Goal: Task Accomplishment & Management: Manage account settings

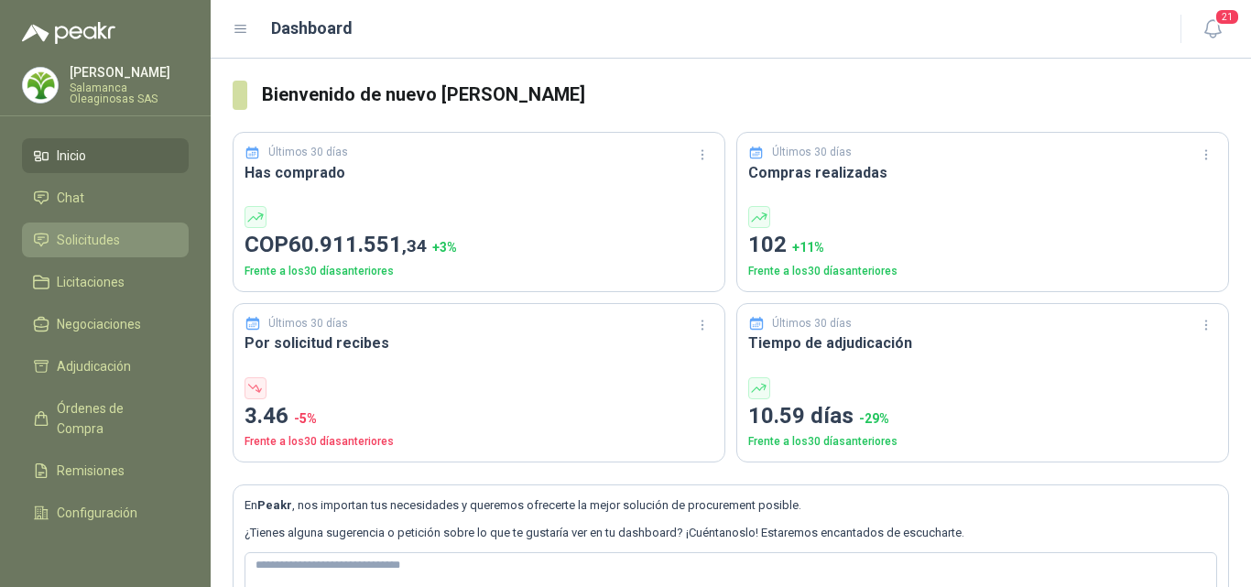
click at [106, 237] on span "Solicitudes" at bounding box center [88, 240] width 63 height 20
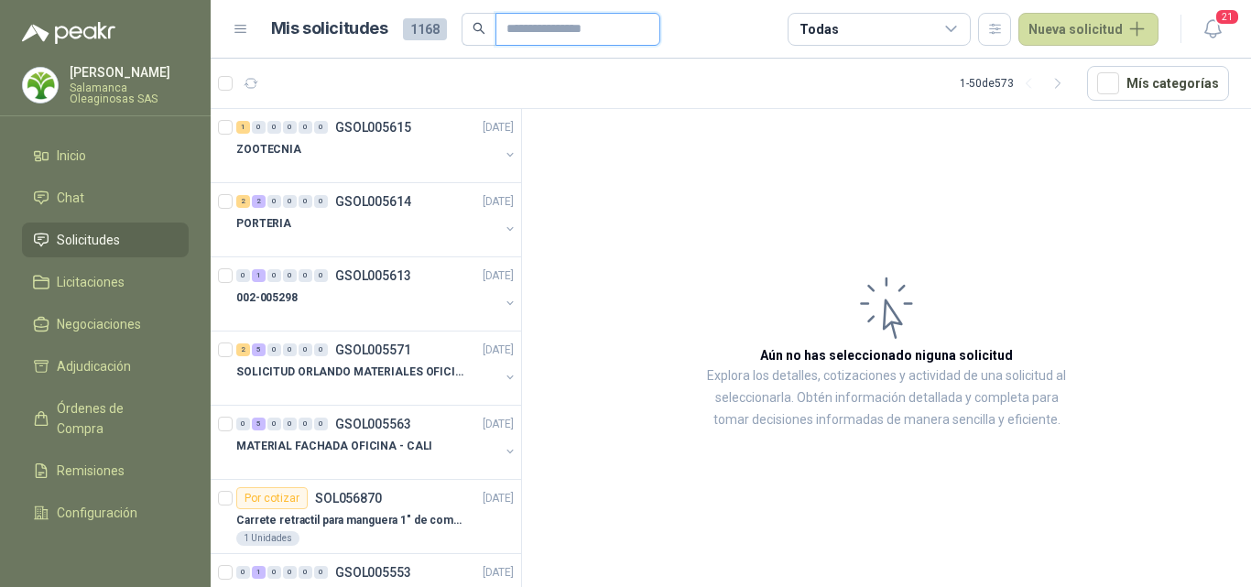
click at [578, 28] on input "text" at bounding box center [571, 29] width 128 height 31
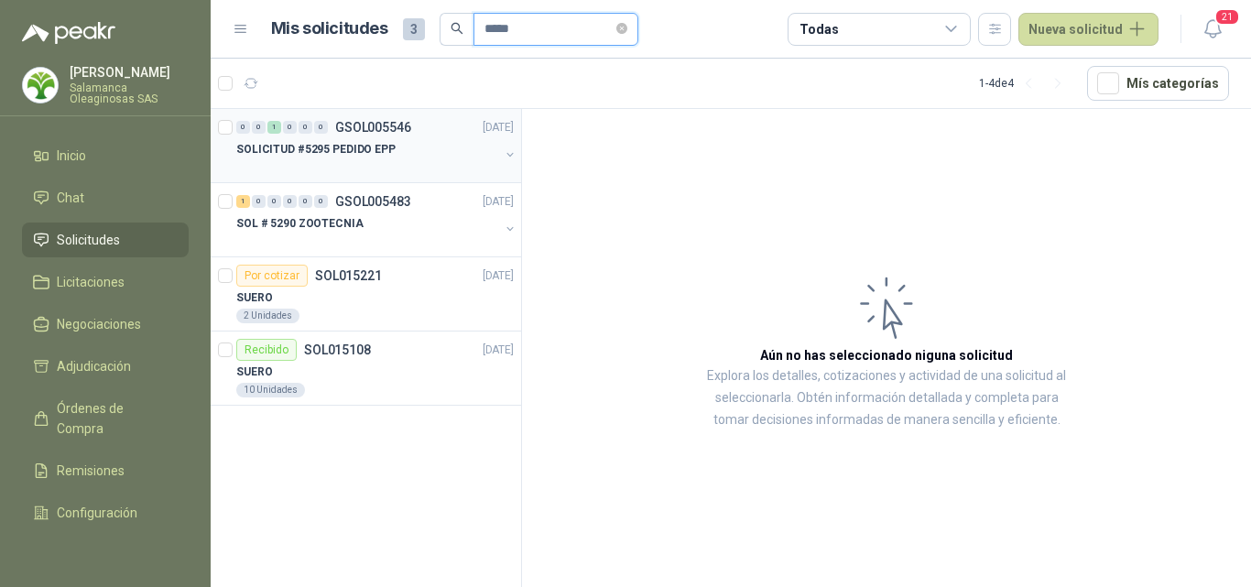
type input "*****"
click at [424, 160] on div at bounding box center [367, 167] width 263 height 15
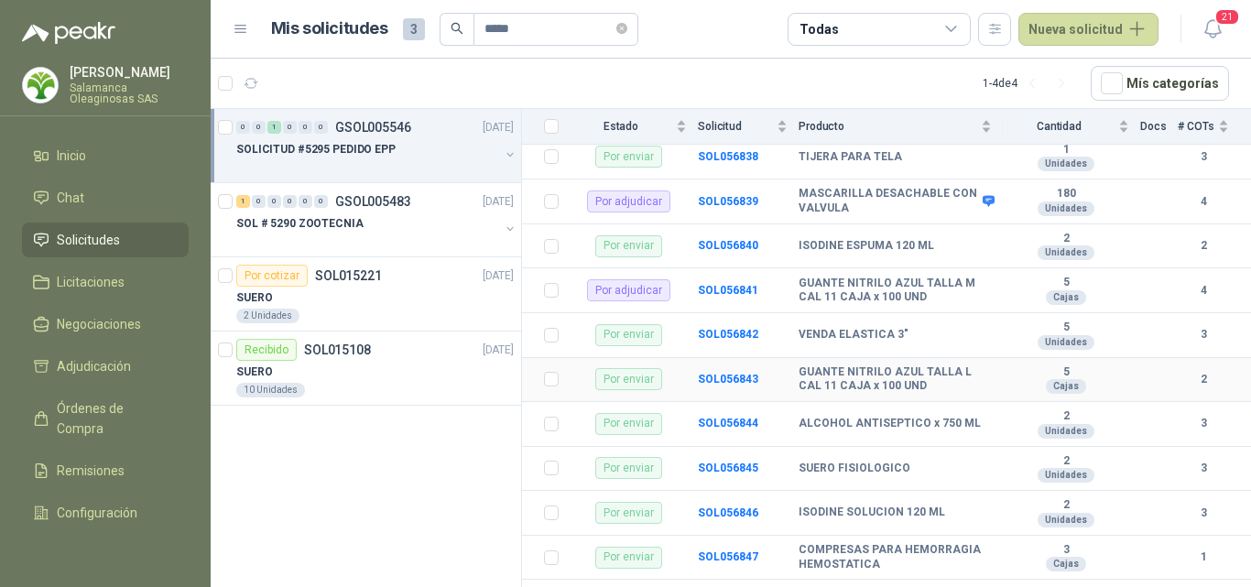
scroll to position [418, 0]
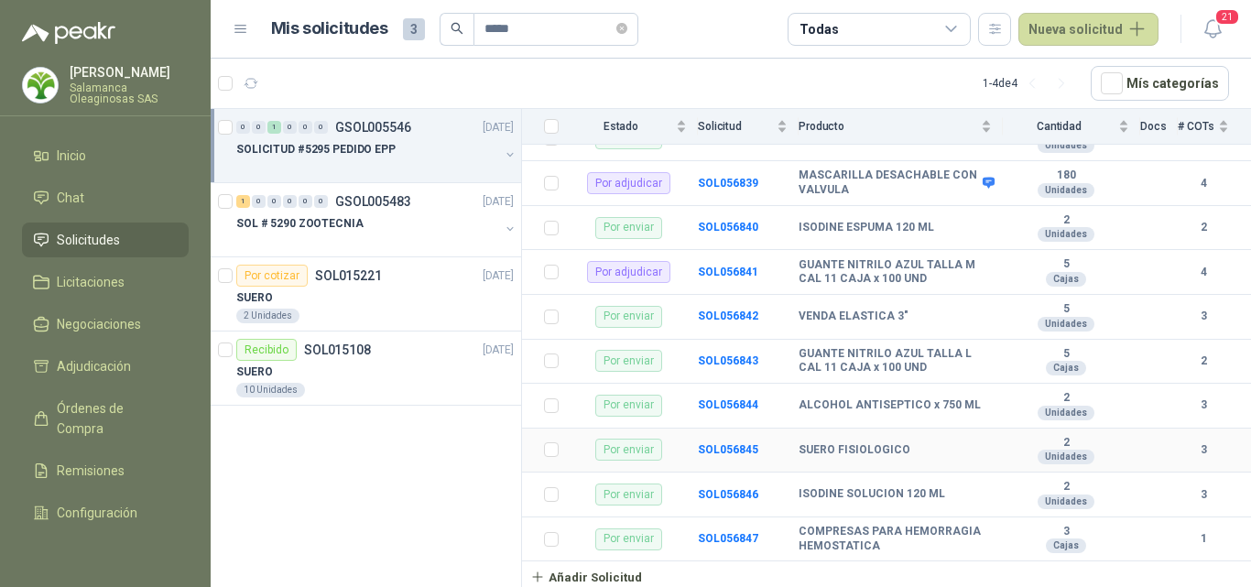
click at [906, 450] on div "SUERO FISIOLOGICO" at bounding box center [895, 450] width 193 height 15
click at [327, 296] on div "SUERO" at bounding box center [375, 298] width 278 height 22
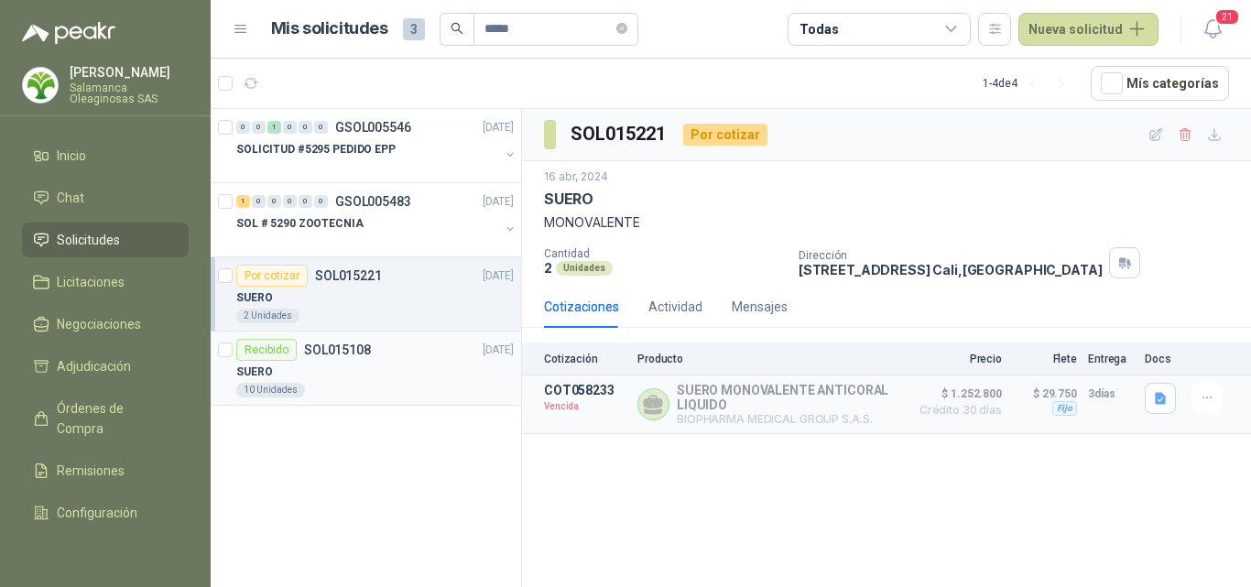
click at [337, 378] on div "SUERO" at bounding box center [375, 372] width 278 height 22
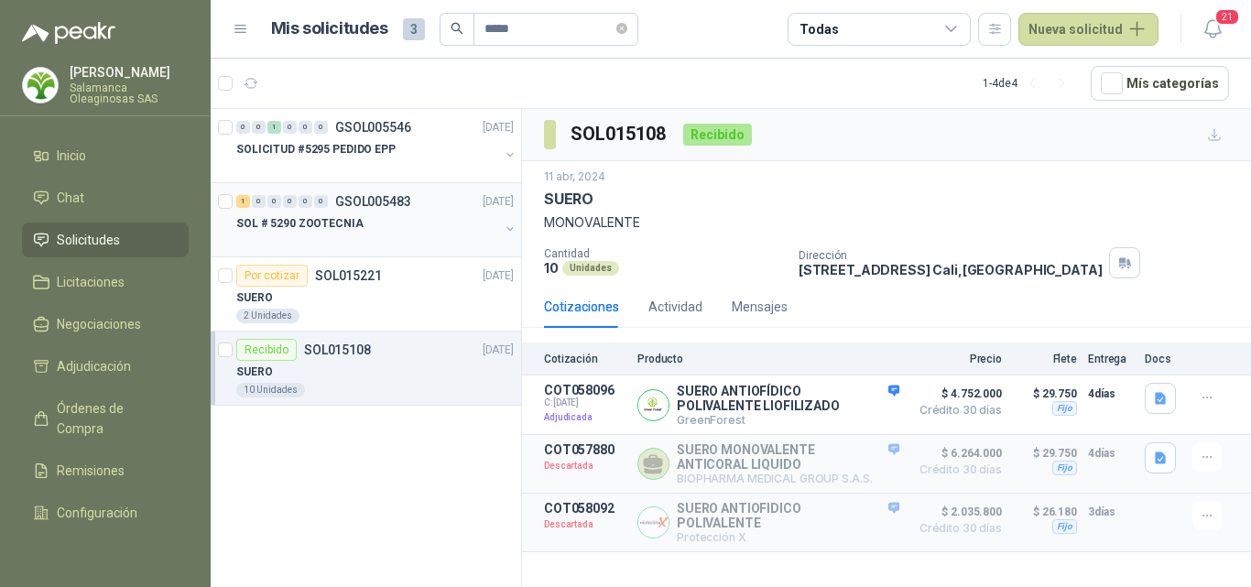
click at [341, 227] on p "SOL # 5290 ZOOTECNIA" at bounding box center [299, 223] width 127 height 17
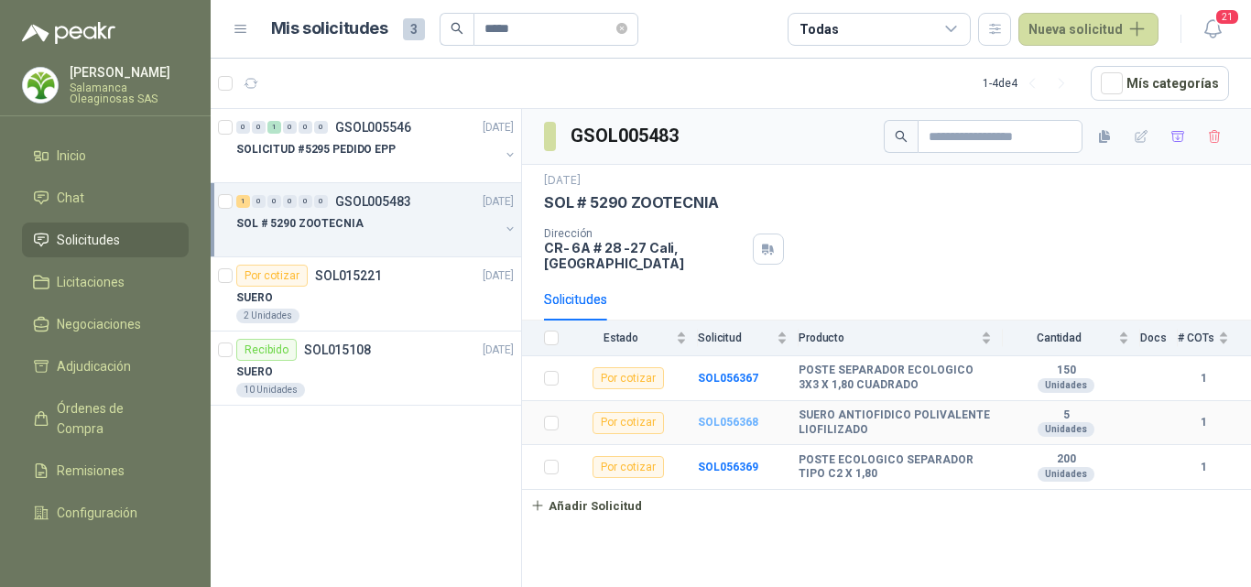
click at [707, 423] on b "SOL056368" at bounding box center [728, 422] width 60 height 13
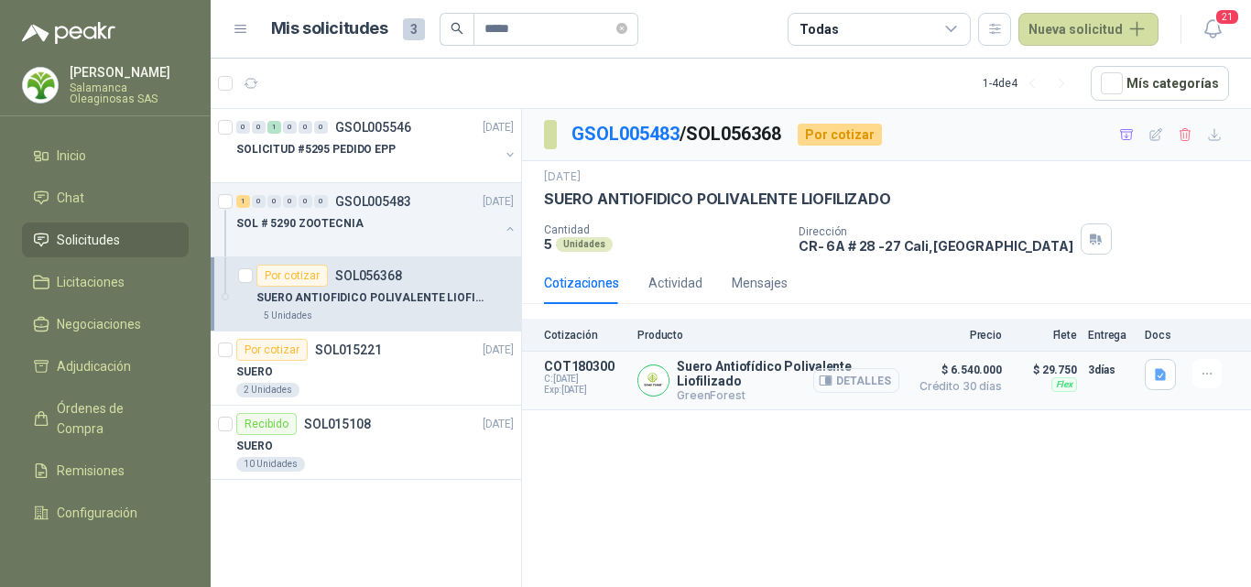
click at [854, 374] on button "Detalles" at bounding box center [856, 380] width 86 height 25
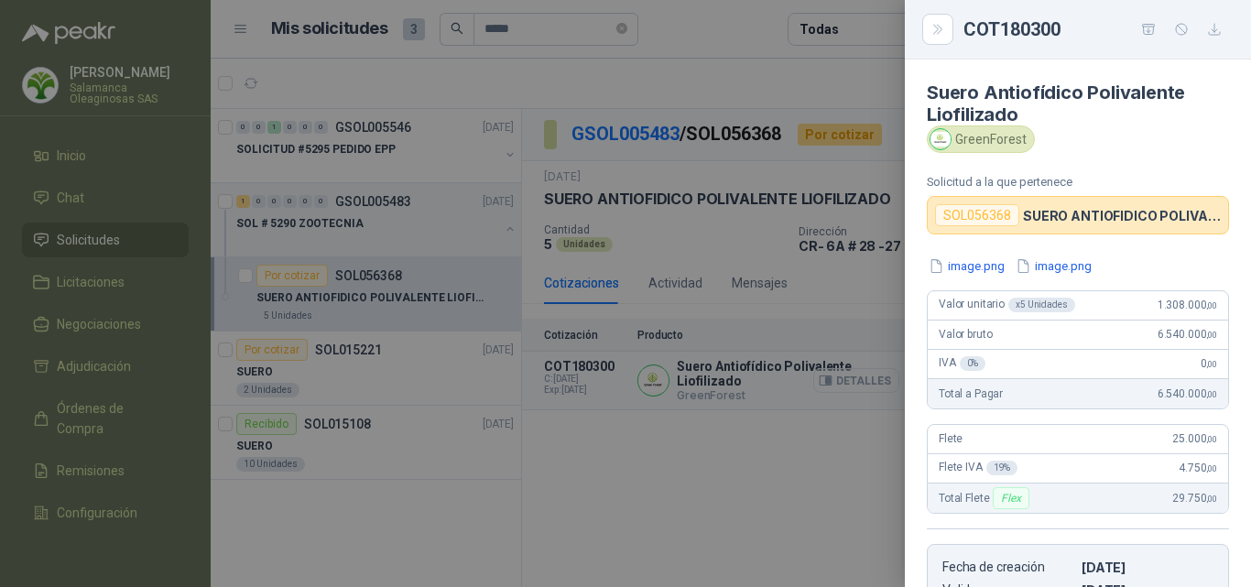
scroll to position [572, 0]
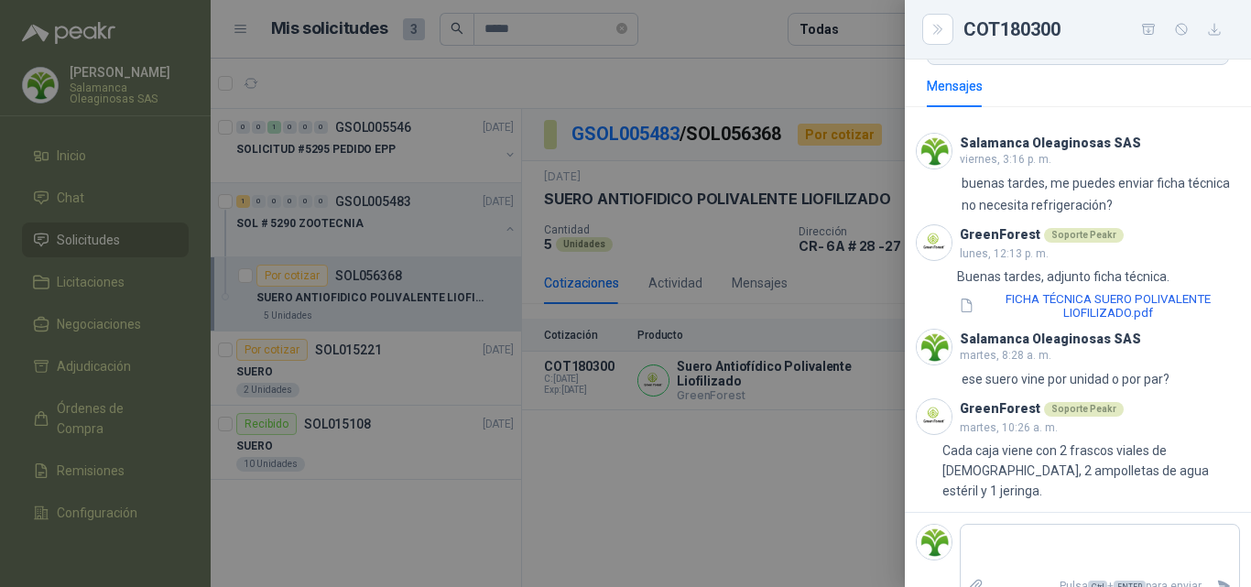
click at [824, 387] on div at bounding box center [625, 293] width 1251 height 587
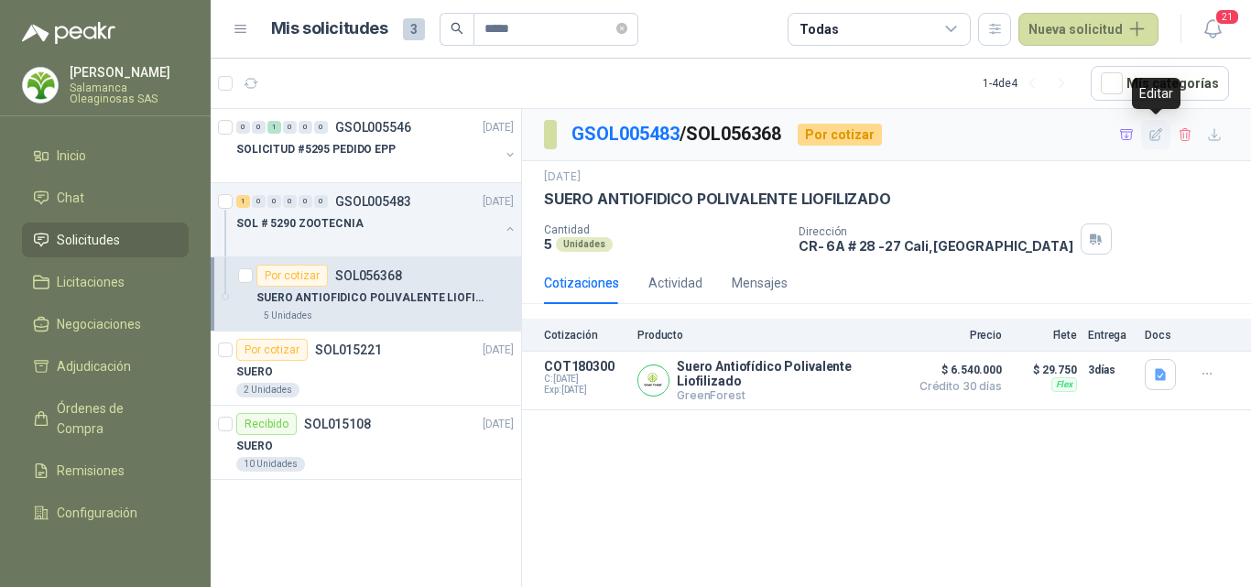
click at [1153, 132] on icon "button" at bounding box center [1157, 135] width 16 height 16
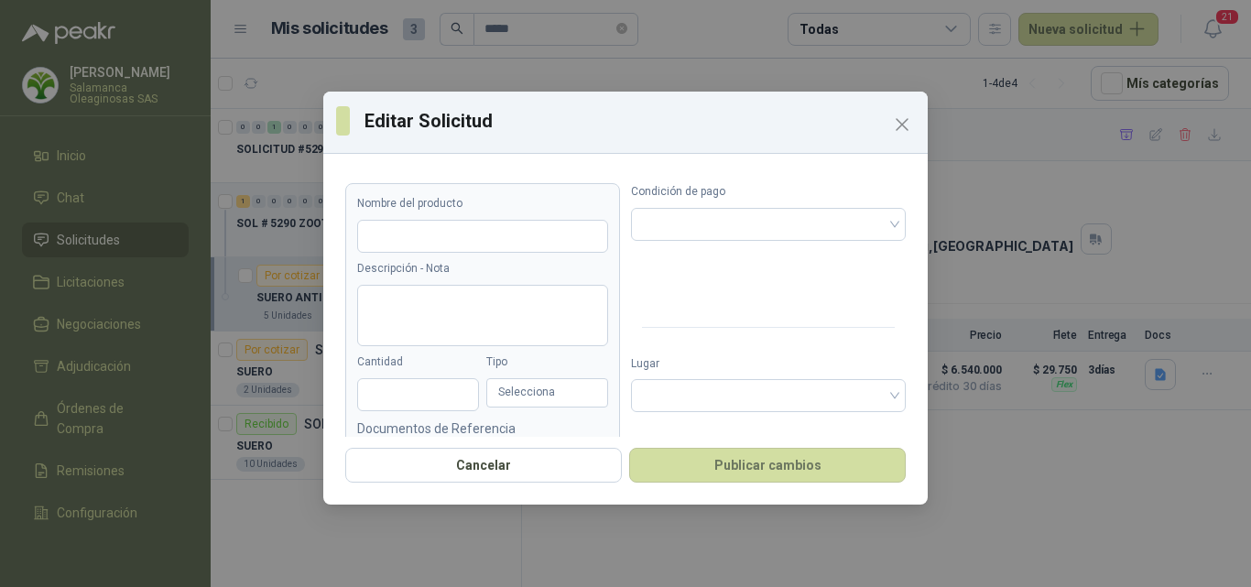
type input "**********"
type input "*"
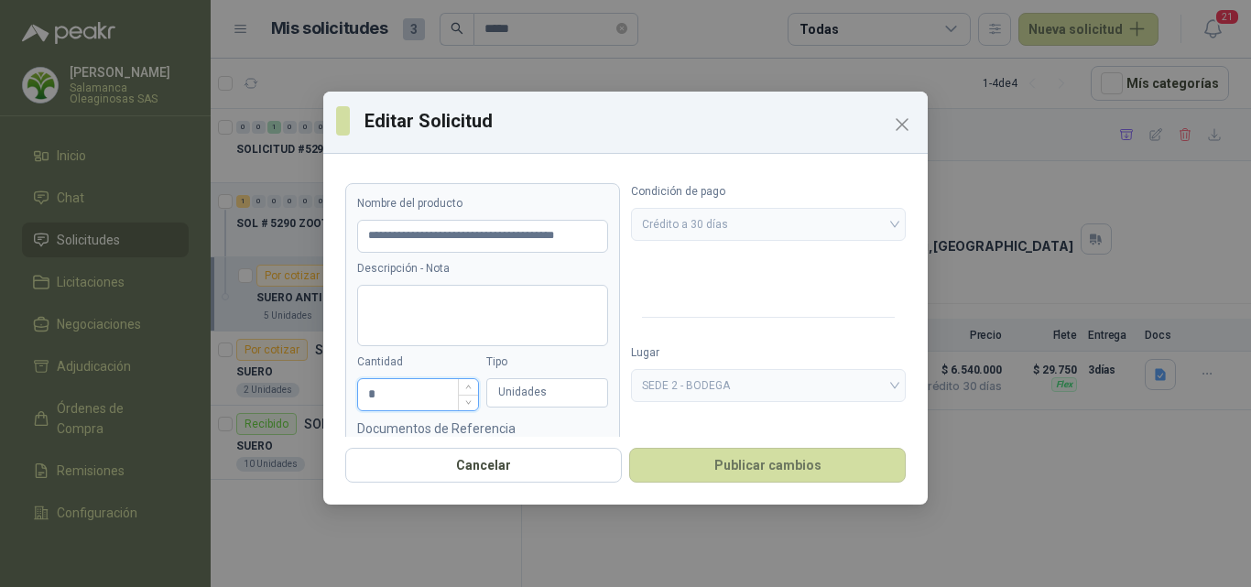
click at [409, 397] on input "*" at bounding box center [418, 394] width 120 height 31
type input "**********"
type input "*"
click at [561, 386] on div "Unidades" at bounding box center [547, 392] width 122 height 29
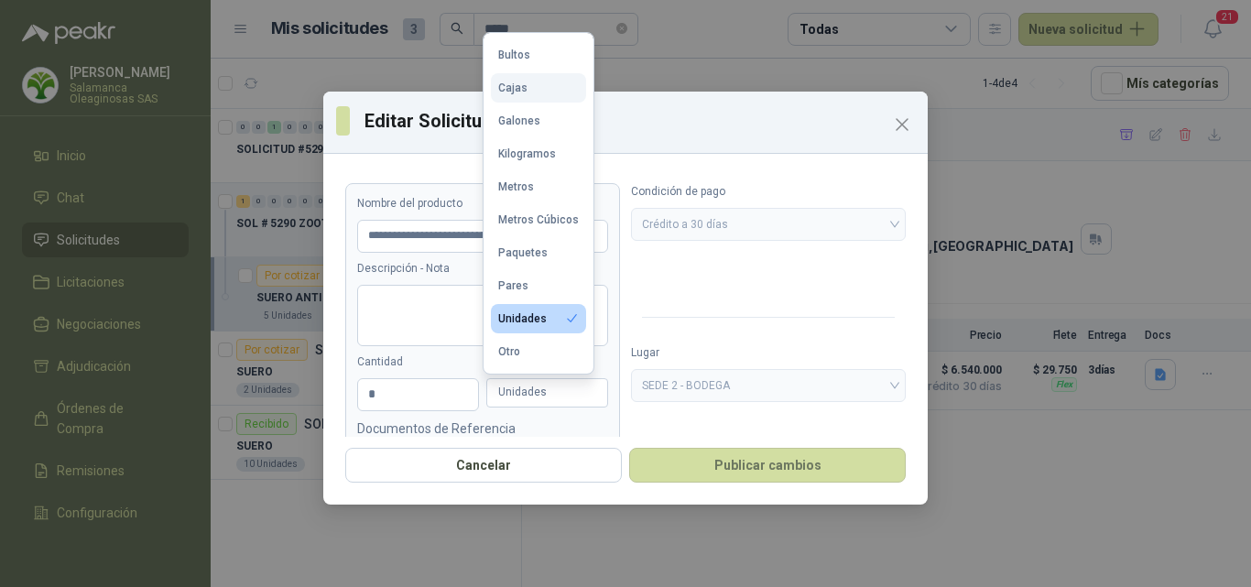
click at [540, 86] on button "Cajas" at bounding box center [538, 87] width 95 height 29
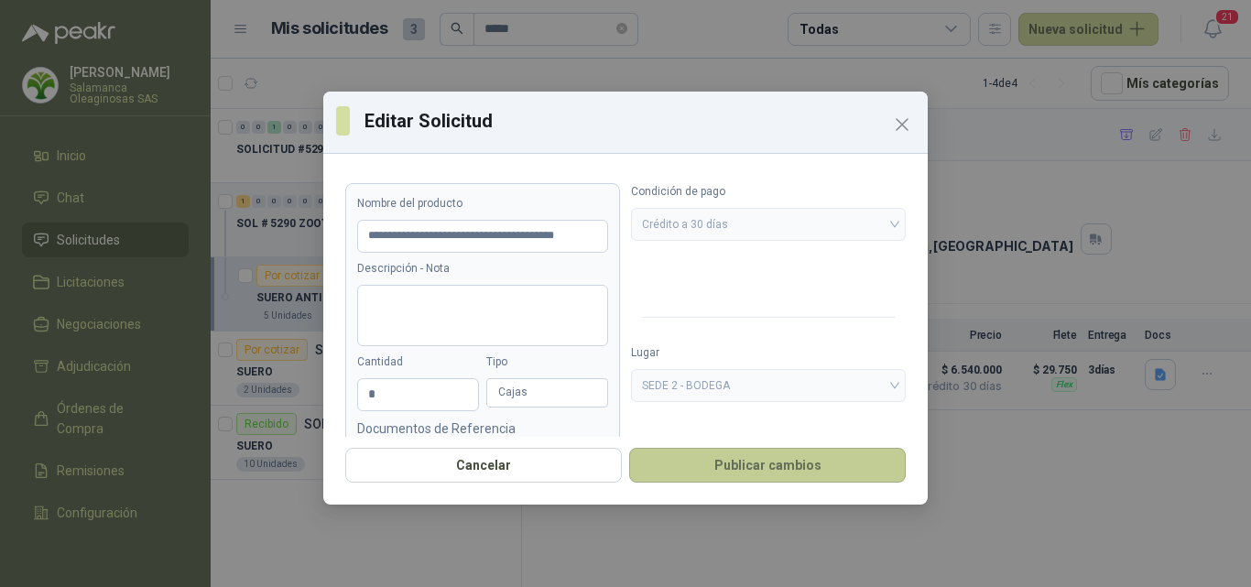
click at [740, 472] on button "Publicar cambios" at bounding box center [767, 465] width 277 height 35
type input "**********"
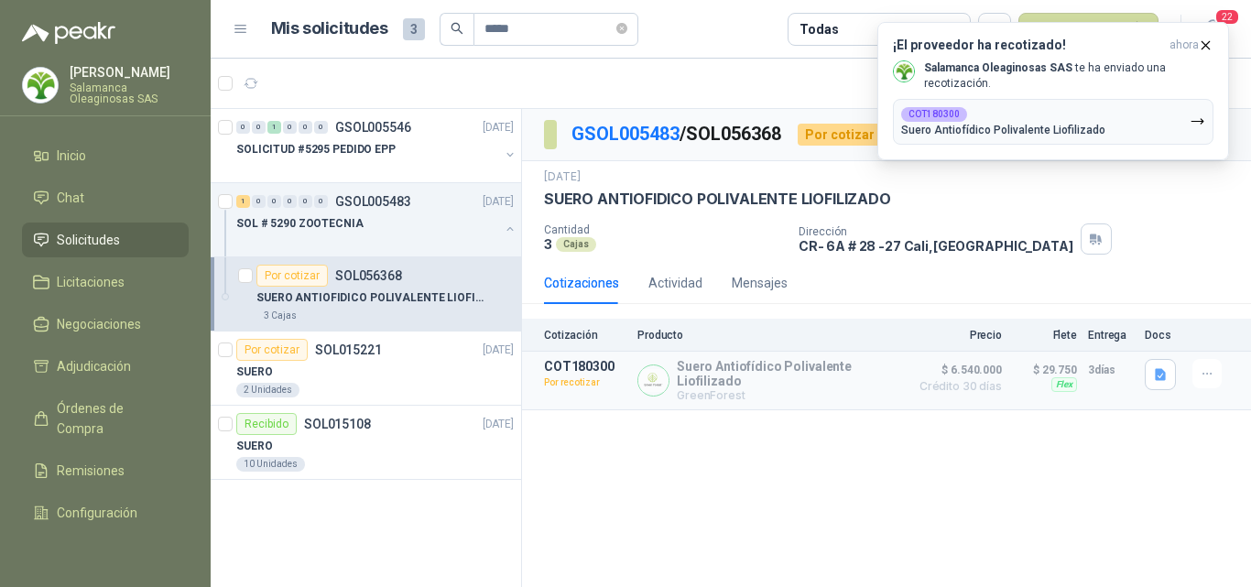
click at [124, 241] on li "Solicitudes" at bounding box center [105, 240] width 145 height 20
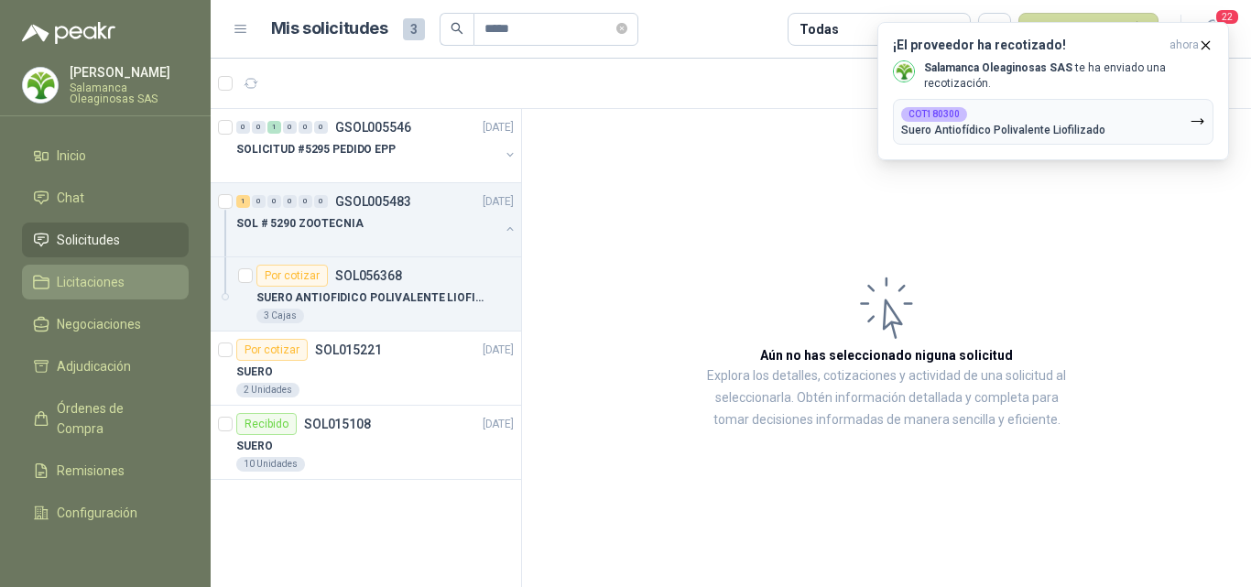
click at [125, 286] on li "Licitaciones" at bounding box center [105, 282] width 145 height 20
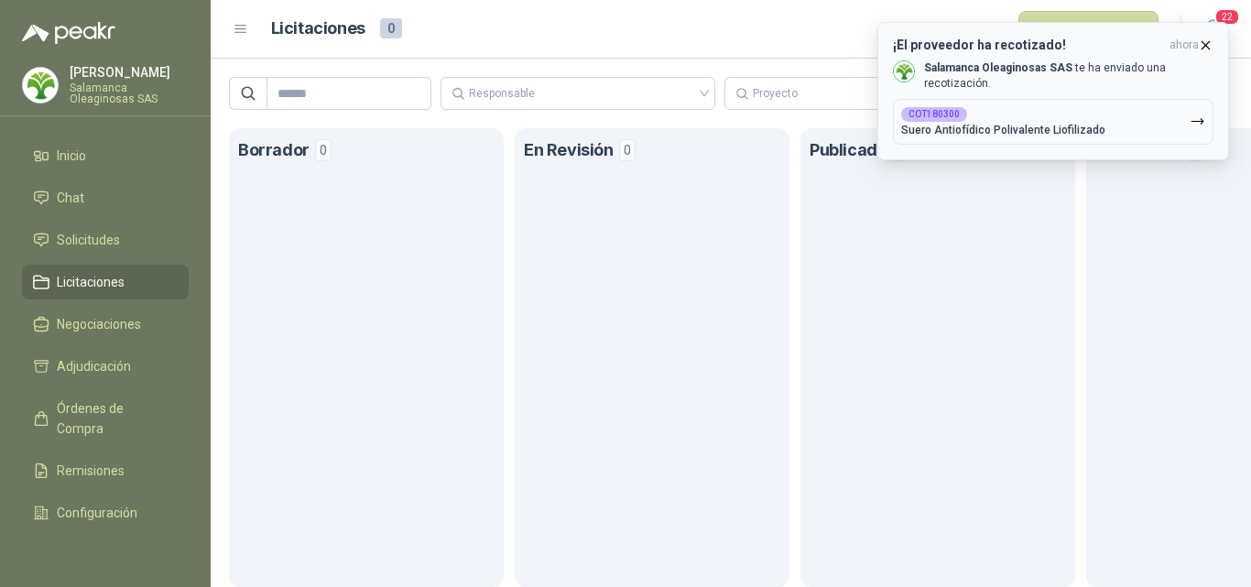
click at [1205, 45] on icon "button" at bounding box center [1206, 44] width 7 height 7
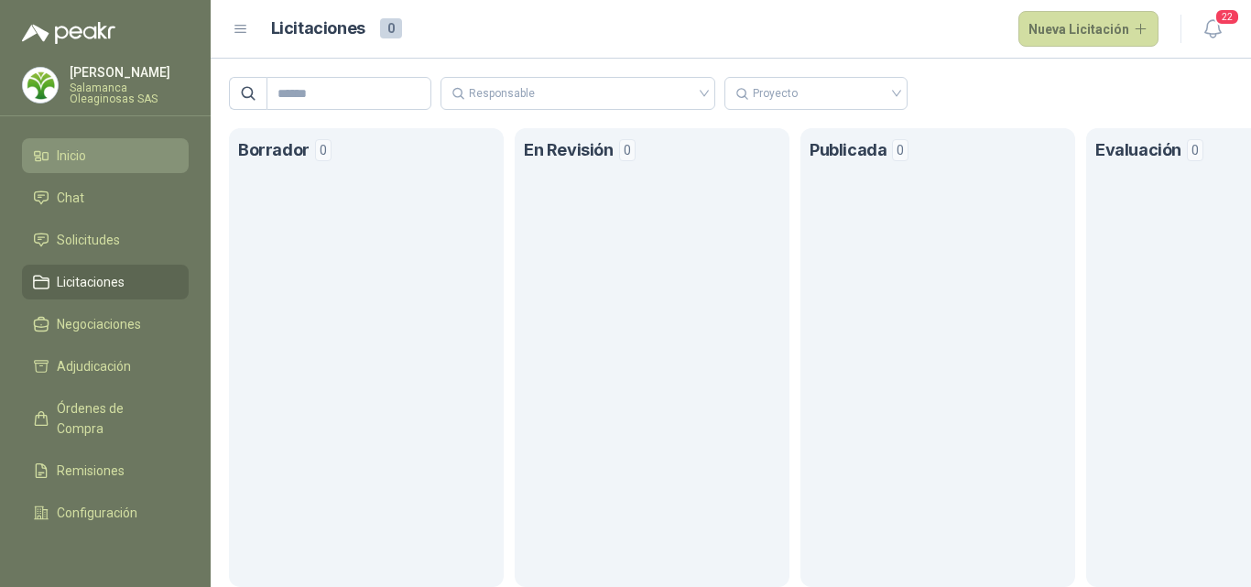
click at [82, 147] on span "Inicio" at bounding box center [71, 156] width 29 height 20
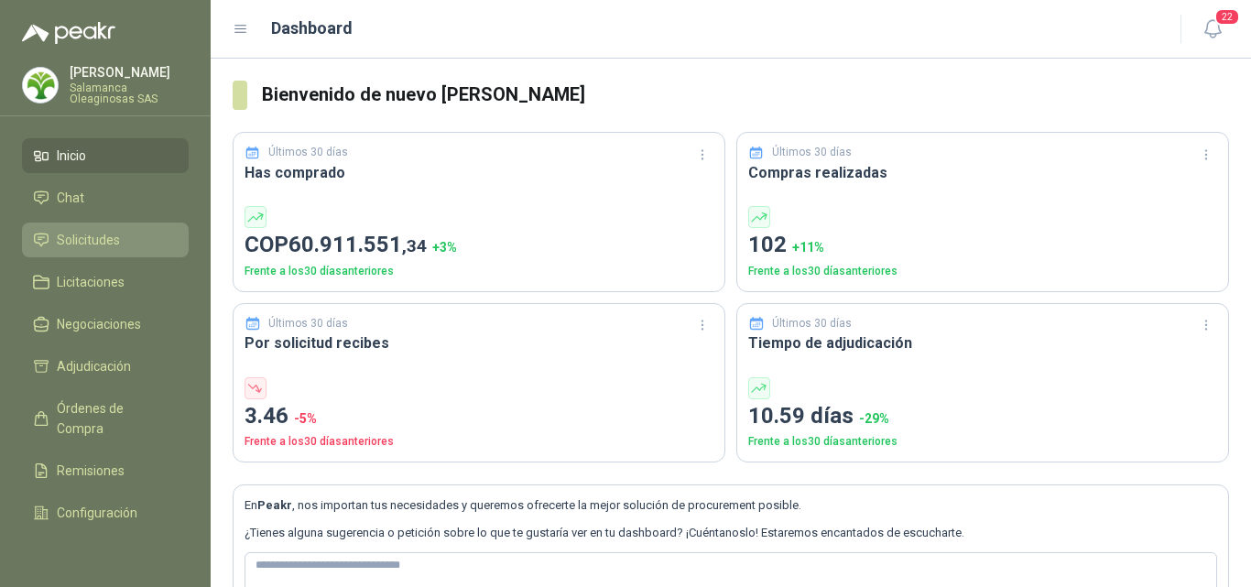
click at [87, 231] on span "Solicitudes" at bounding box center [88, 240] width 63 height 20
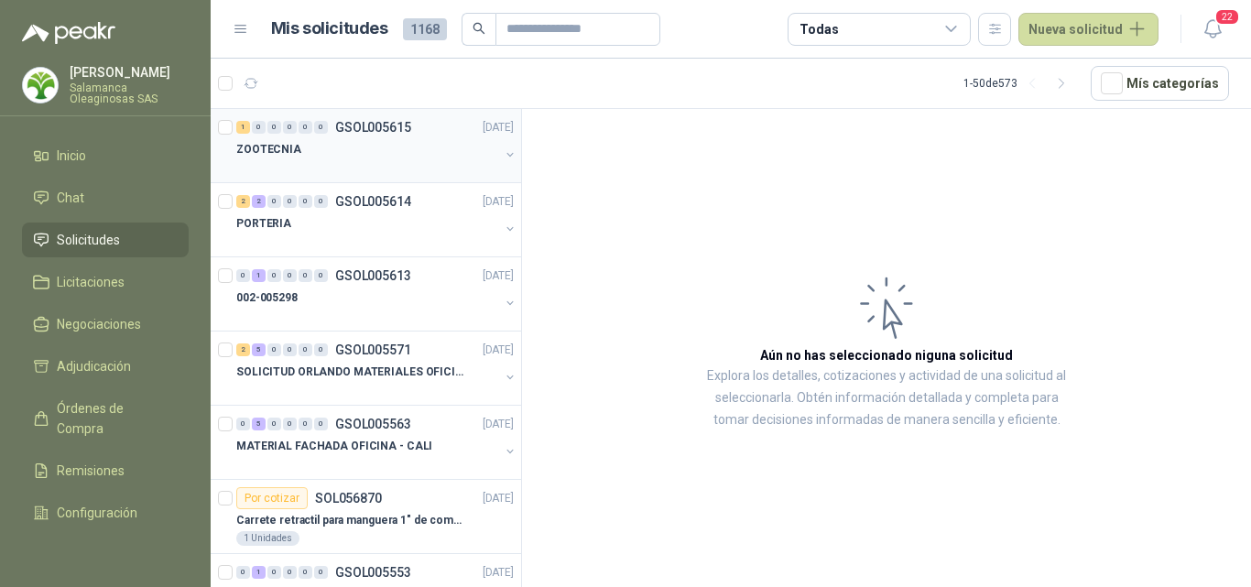
click at [330, 165] on div at bounding box center [367, 167] width 263 height 15
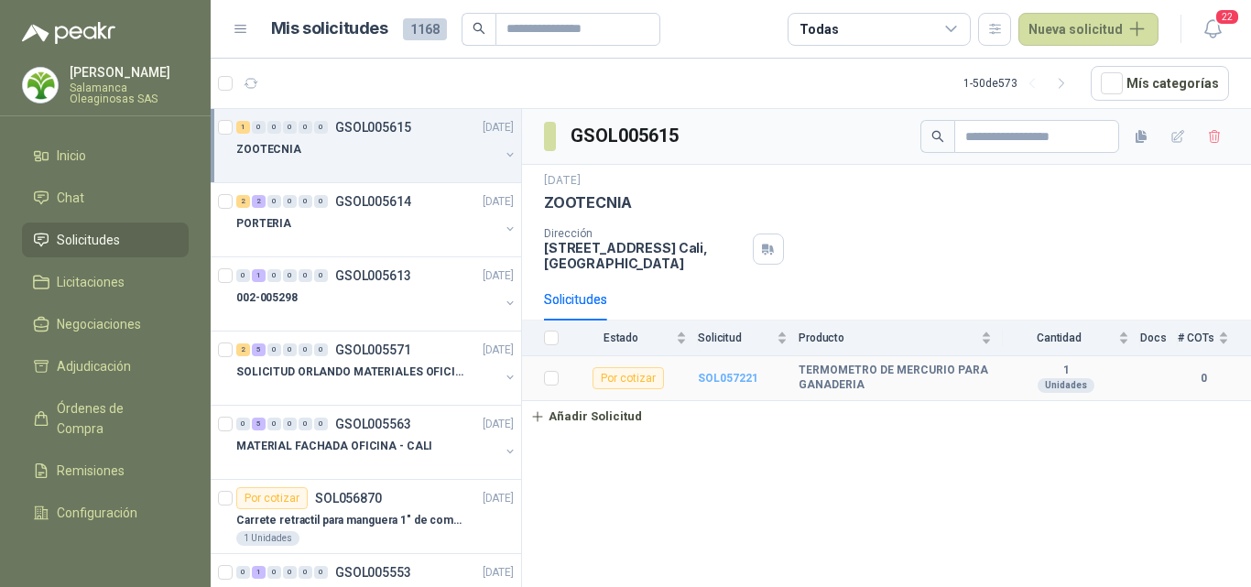
click at [714, 376] on b "SOL057221" at bounding box center [728, 378] width 60 height 13
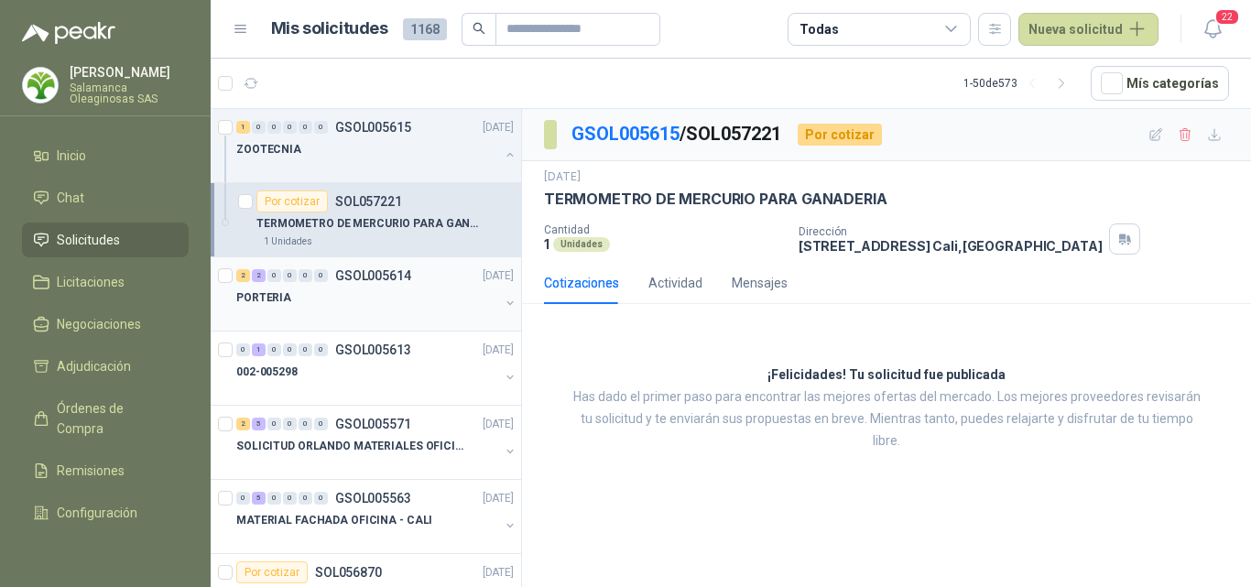
click at [292, 291] on div "PORTERIA" at bounding box center [367, 298] width 263 height 22
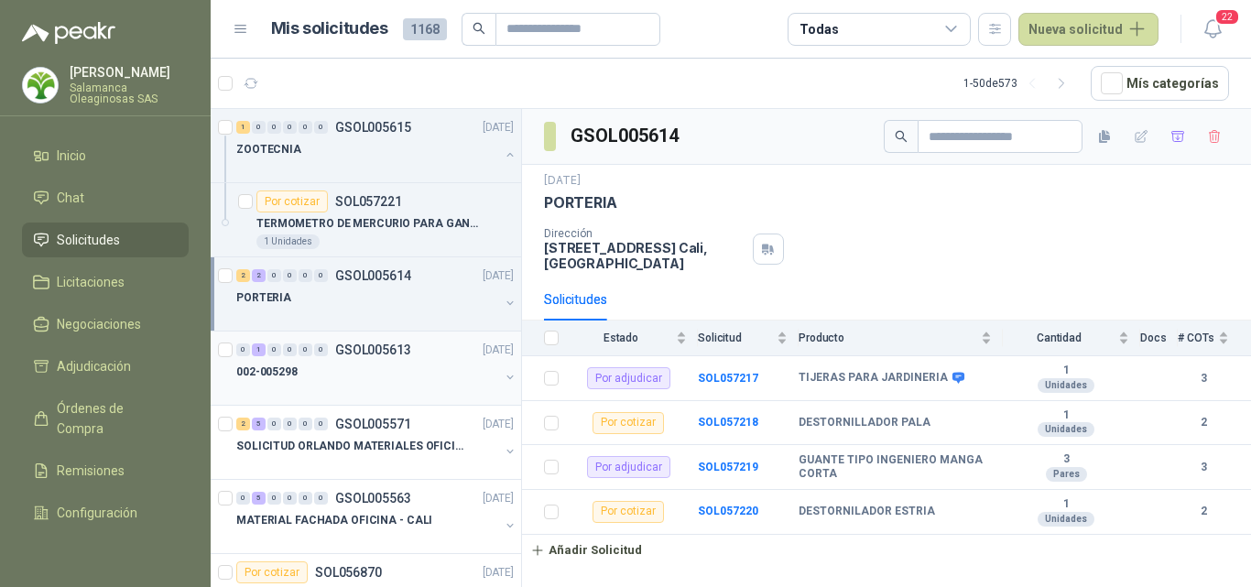
click at [323, 377] on div "002-005298" at bounding box center [367, 372] width 263 height 22
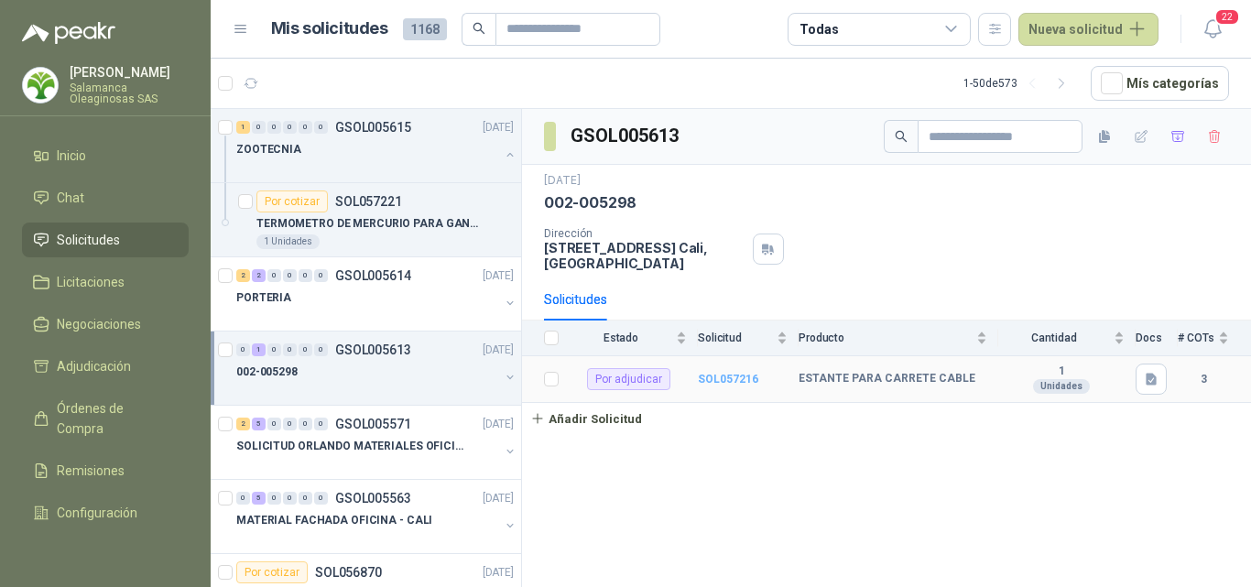
click at [740, 382] on b "SOL057216" at bounding box center [728, 379] width 60 height 13
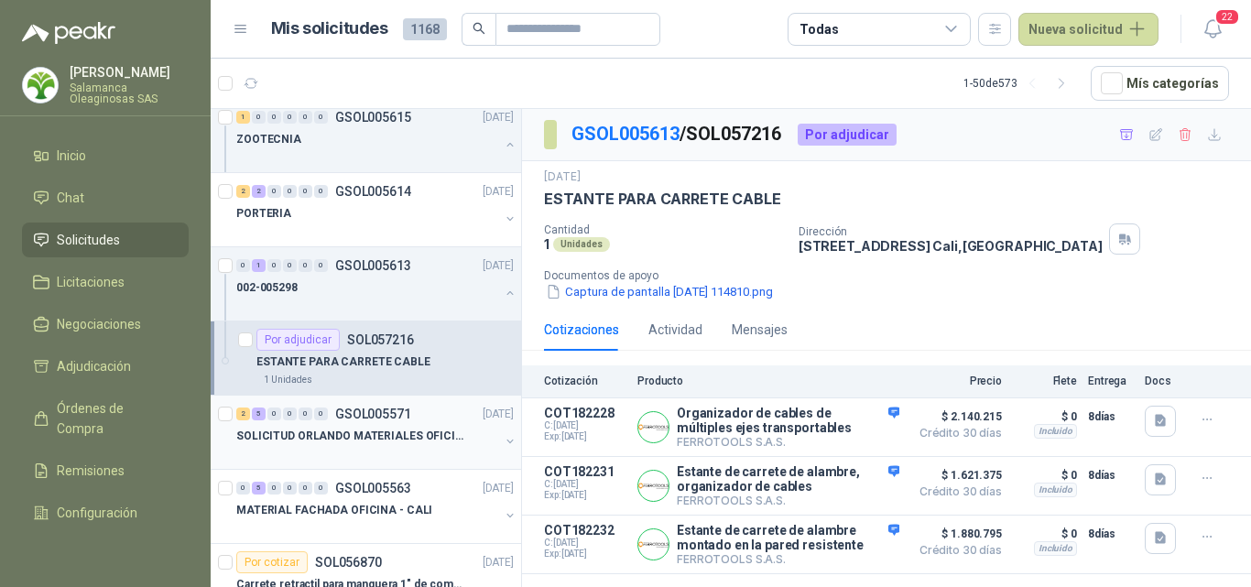
scroll to position [183, 0]
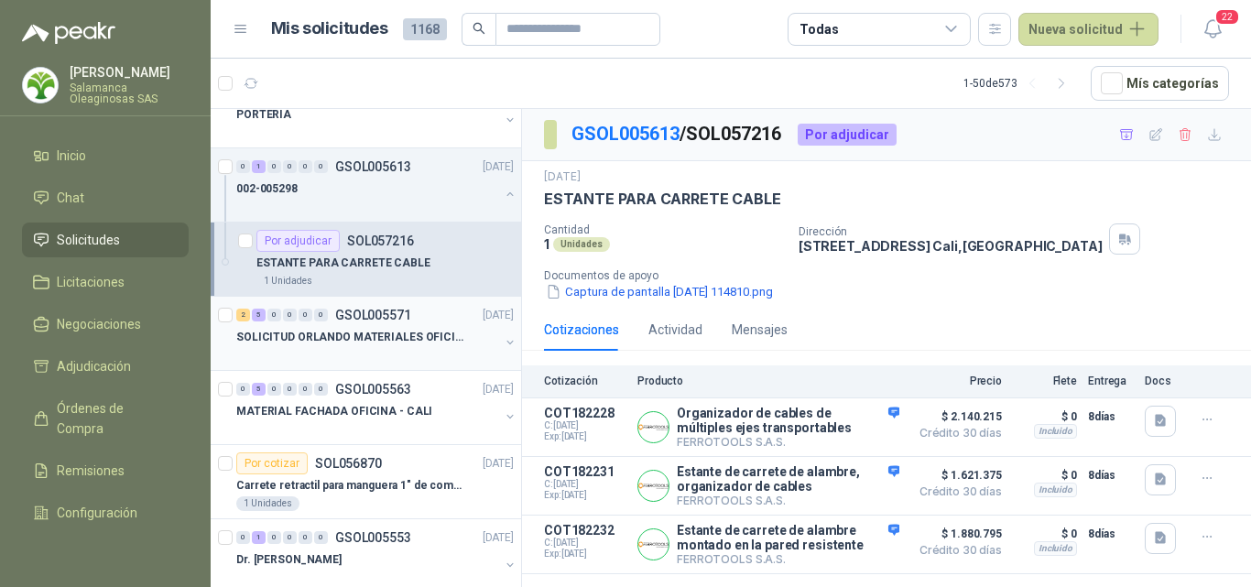
click at [354, 351] on div at bounding box center [367, 355] width 263 height 15
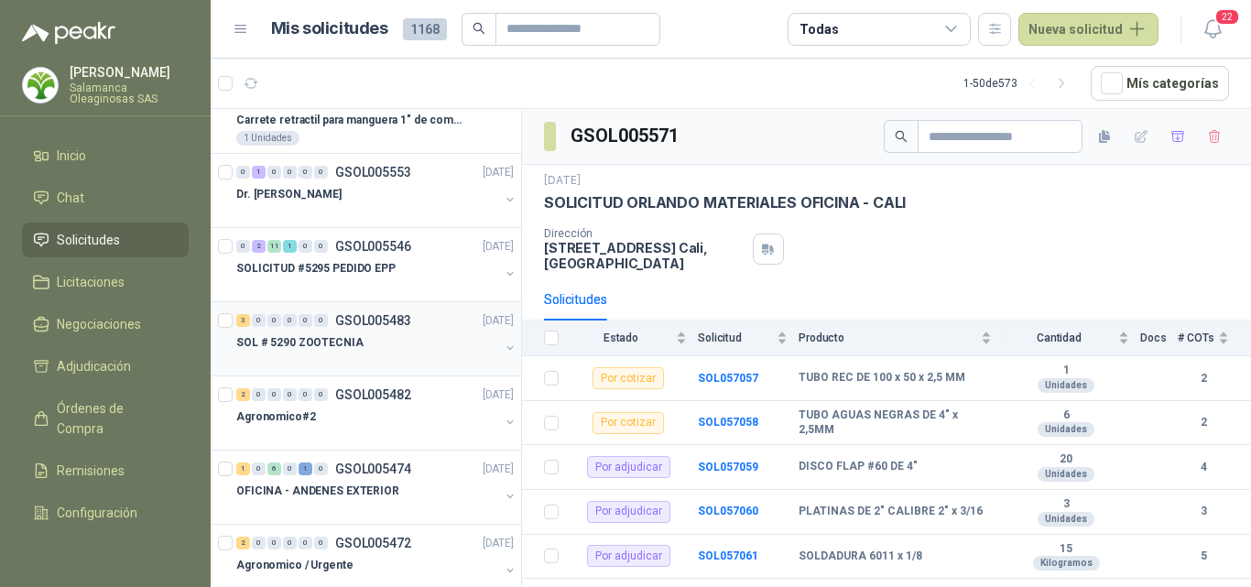
scroll to position [550, 0]
click at [391, 277] on div "SOLICITUD #5295 PEDIDO EPP" at bounding box center [367, 267] width 263 height 22
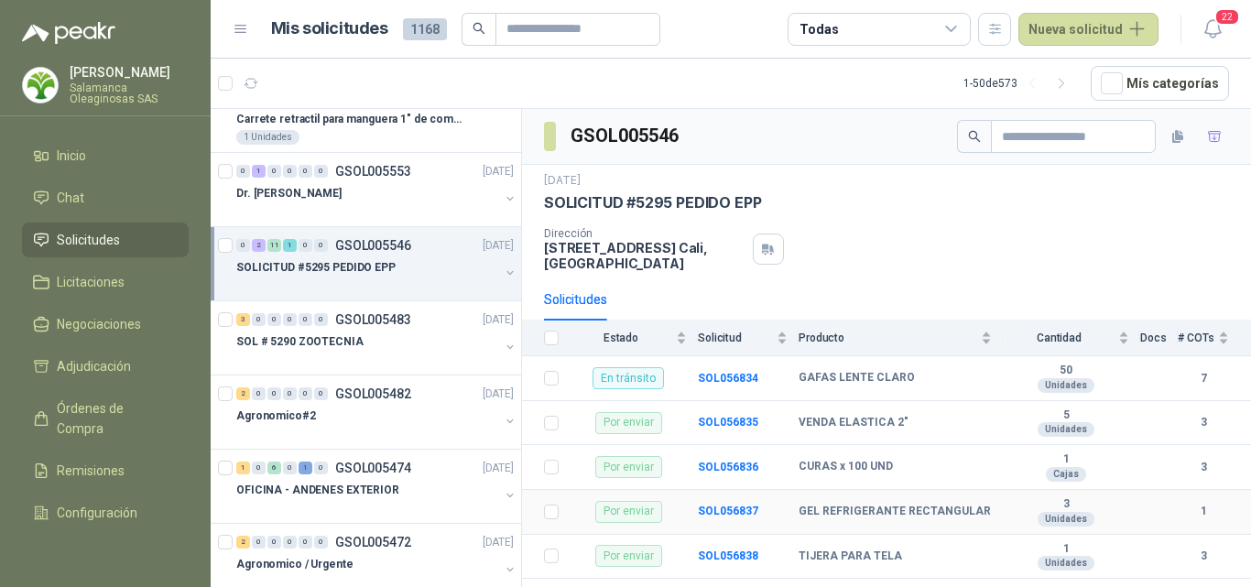
scroll to position [92, 0]
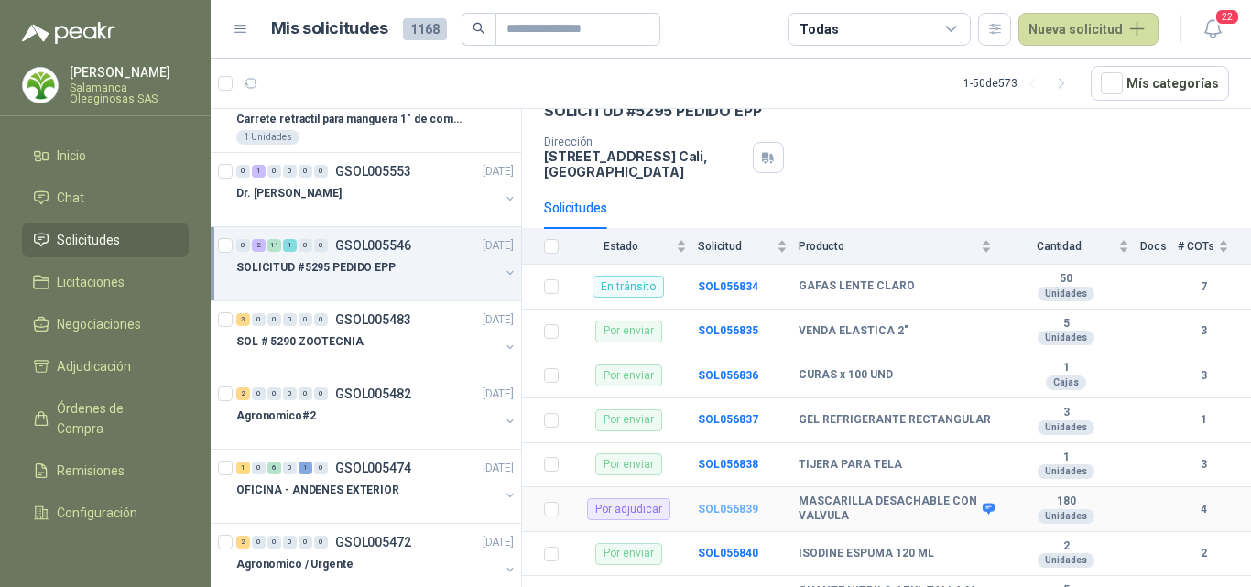
click at [736, 509] on b "SOL056839" at bounding box center [728, 509] width 60 height 13
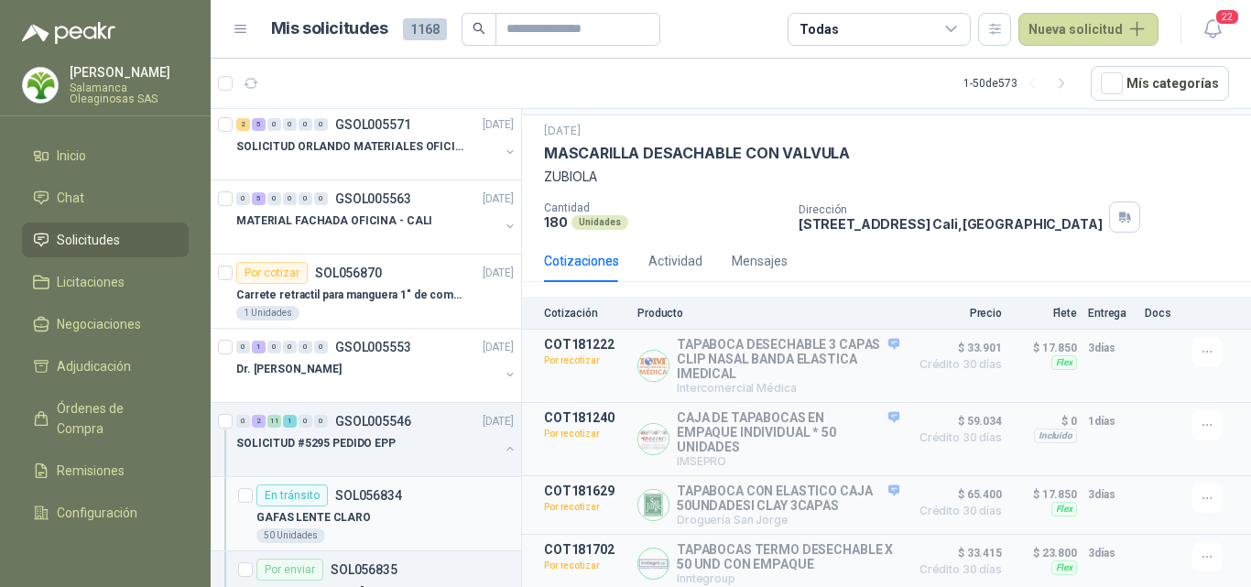
scroll to position [366, 0]
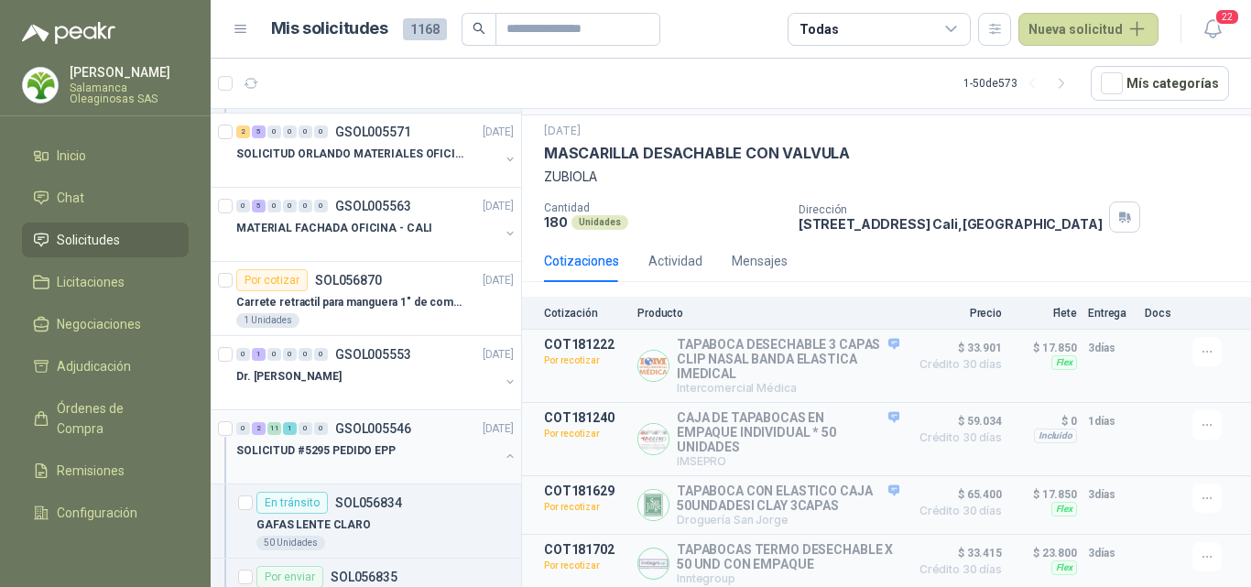
click at [361, 454] on p "SOLICITUD #5295 PEDIDO EPP" at bounding box center [315, 450] width 159 height 17
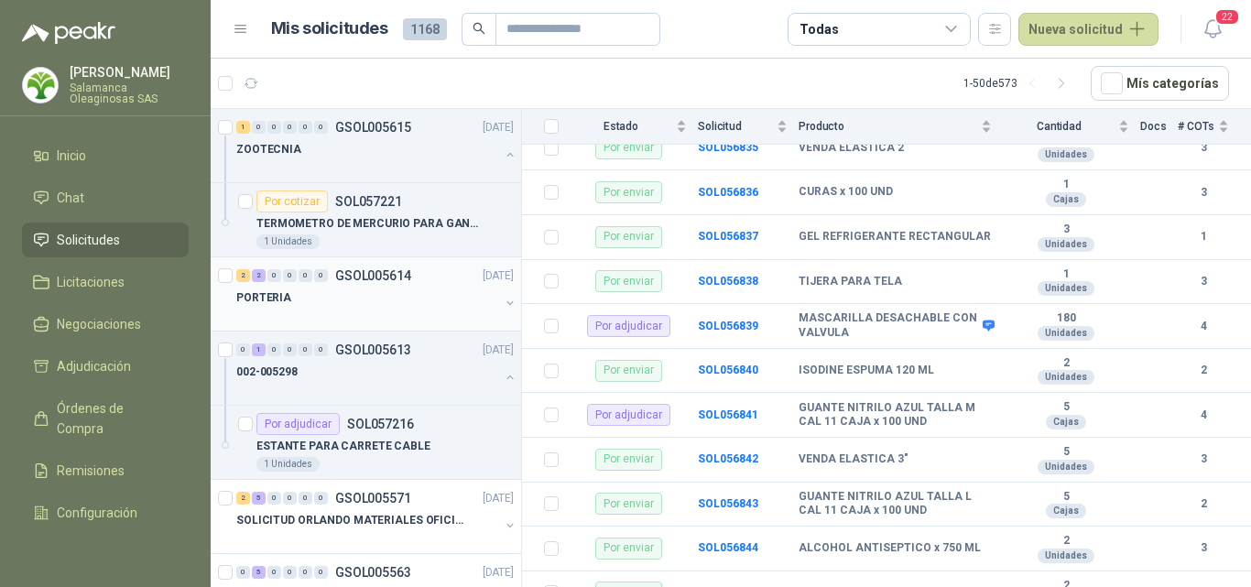
click at [321, 303] on div "PORTERIA" at bounding box center [367, 298] width 263 height 22
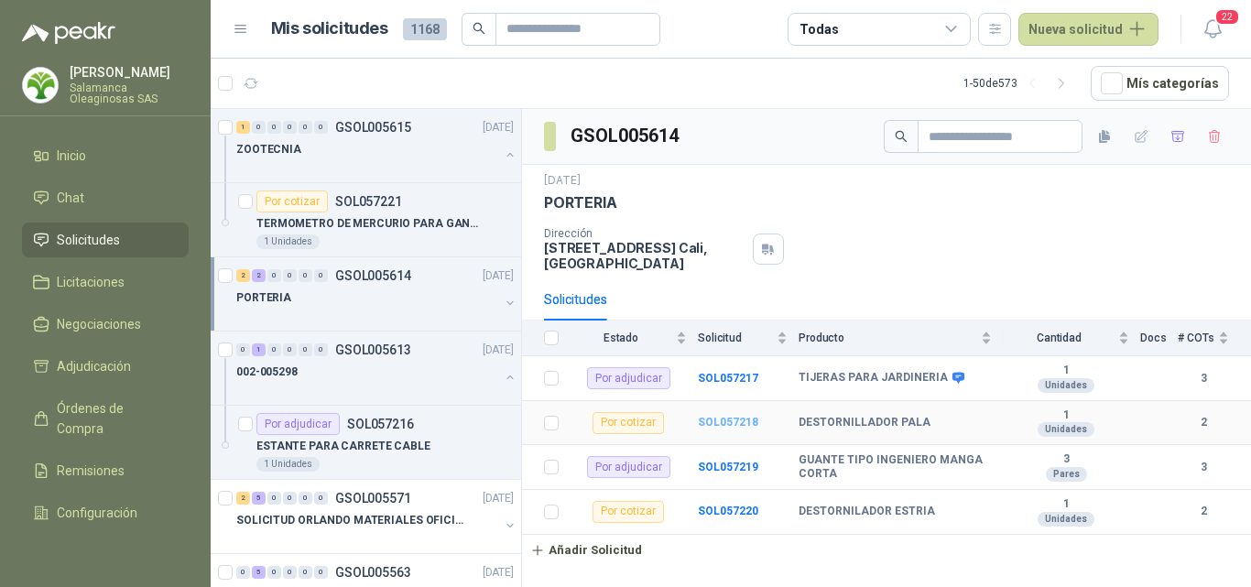
click at [727, 420] on b "SOL057218" at bounding box center [728, 422] width 60 height 13
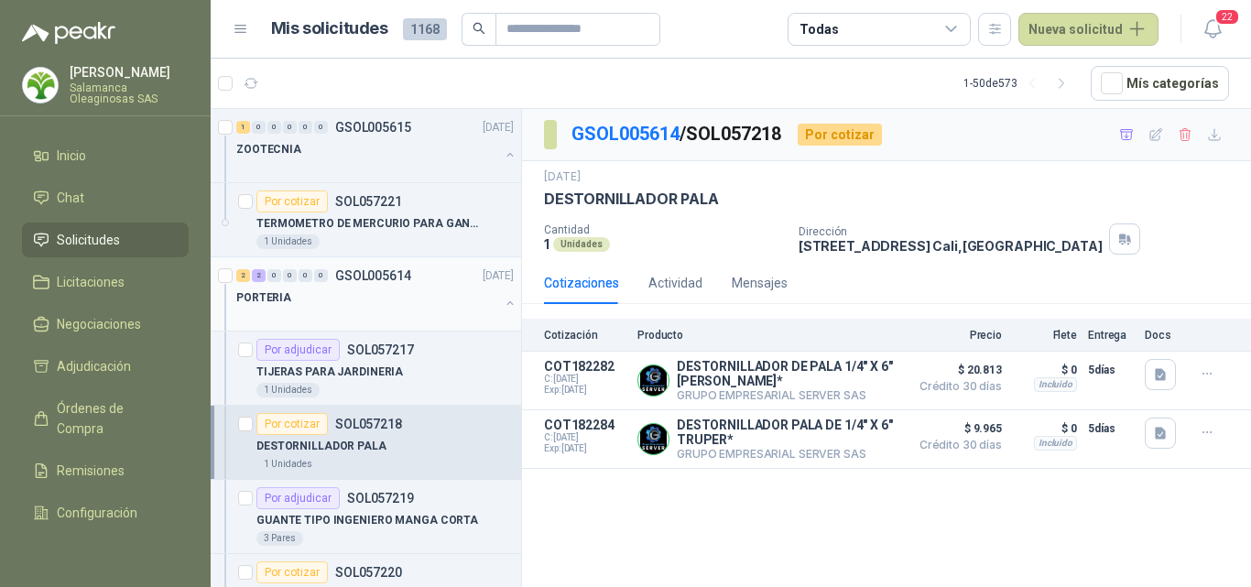
click at [382, 312] on div at bounding box center [367, 316] width 263 height 15
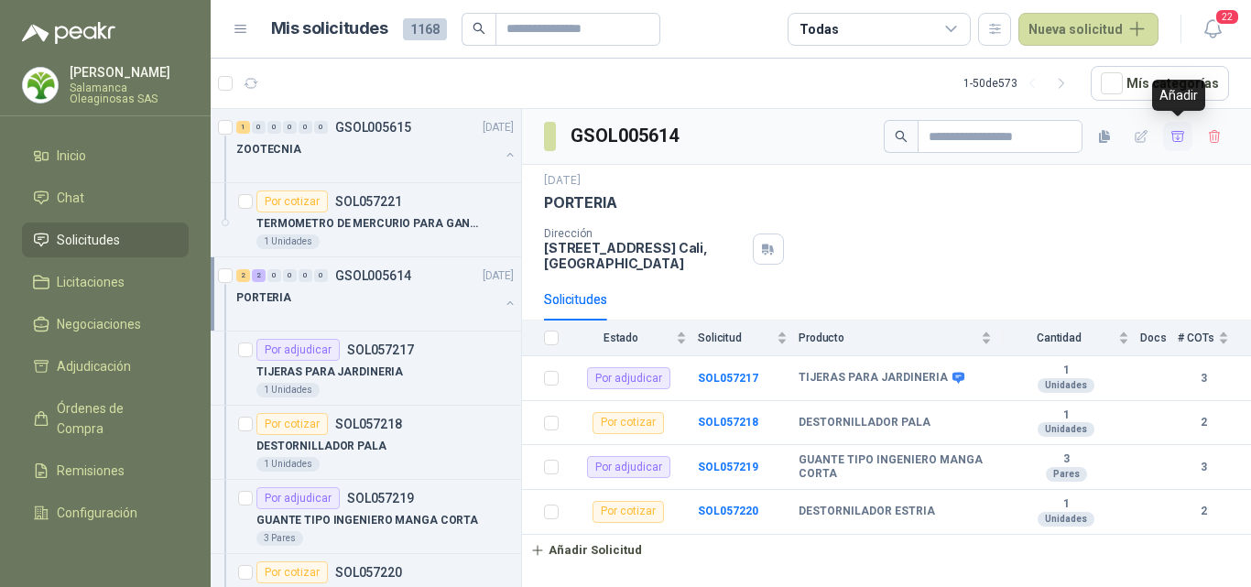
click at [1180, 135] on icon "button" at bounding box center [1179, 137] width 16 height 16
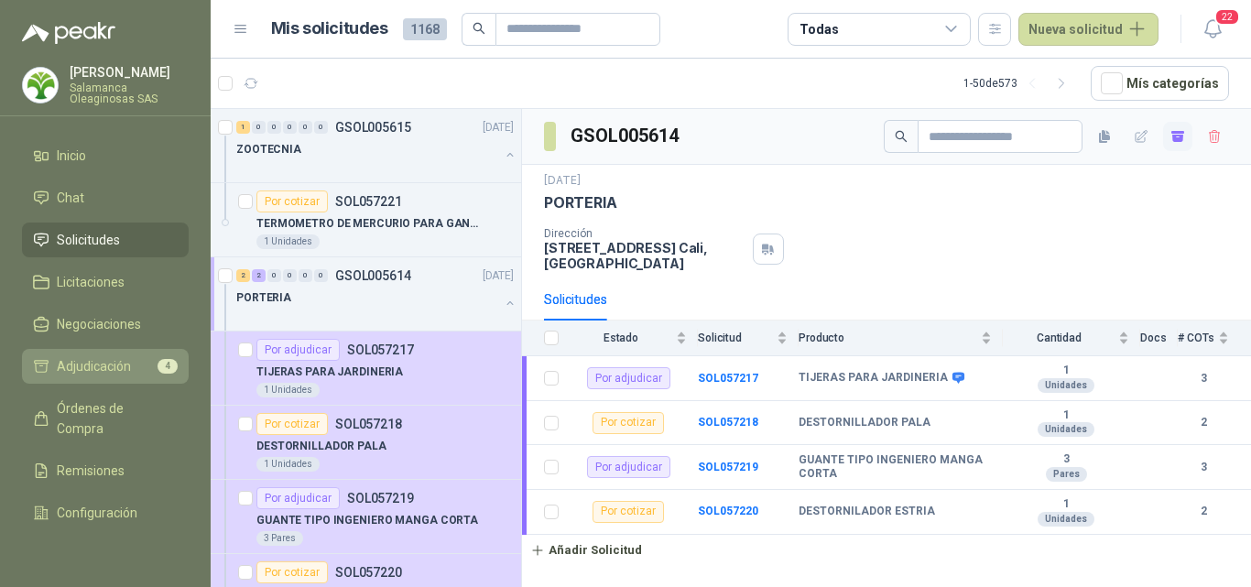
click at [114, 377] on link "Adjudicación 4" at bounding box center [105, 366] width 167 height 35
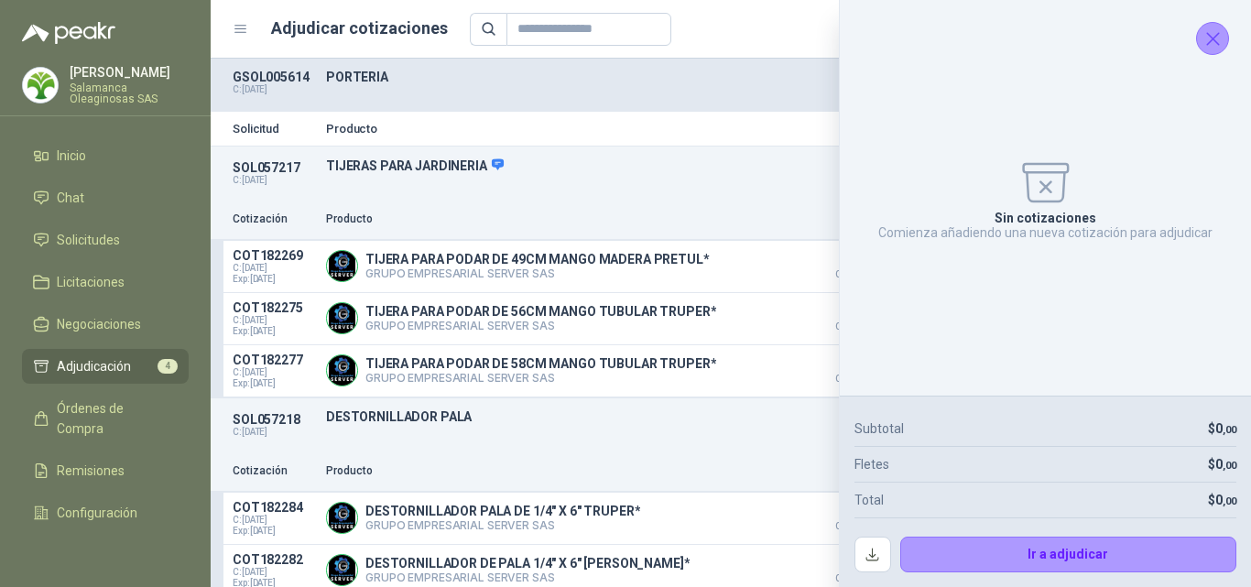
click at [1212, 46] on icon "Cerrar" at bounding box center [1213, 38] width 23 height 23
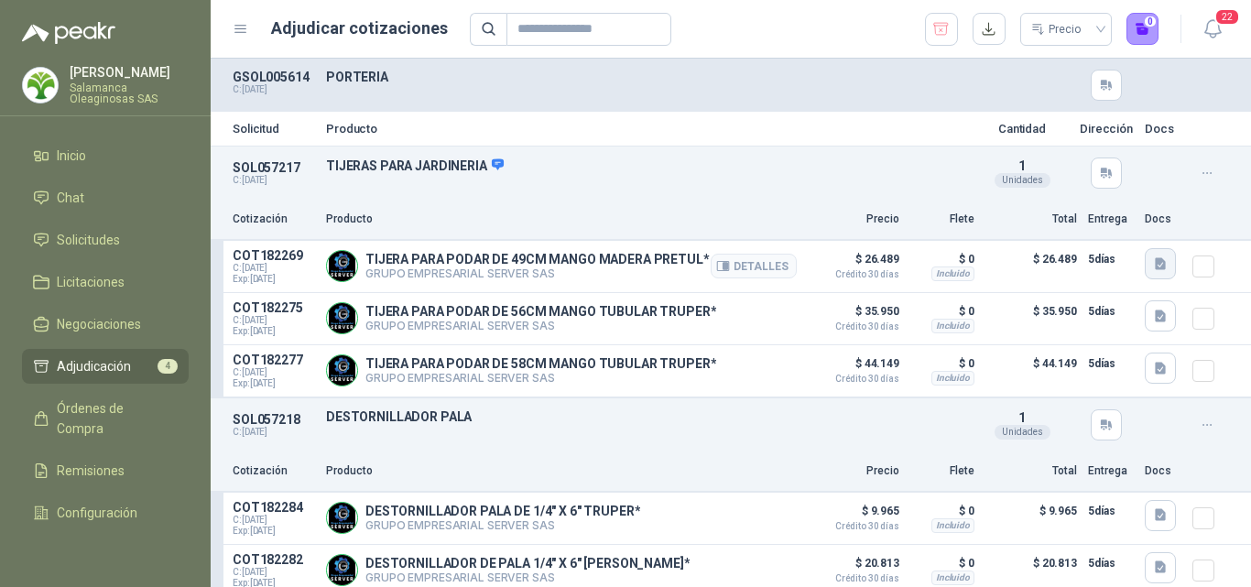
click at [1153, 262] on icon "button" at bounding box center [1161, 264] width 16 height 16
click at [1112, 223] on button "23060.pdf" at bounding box center [1111, 222] width 77 height 19
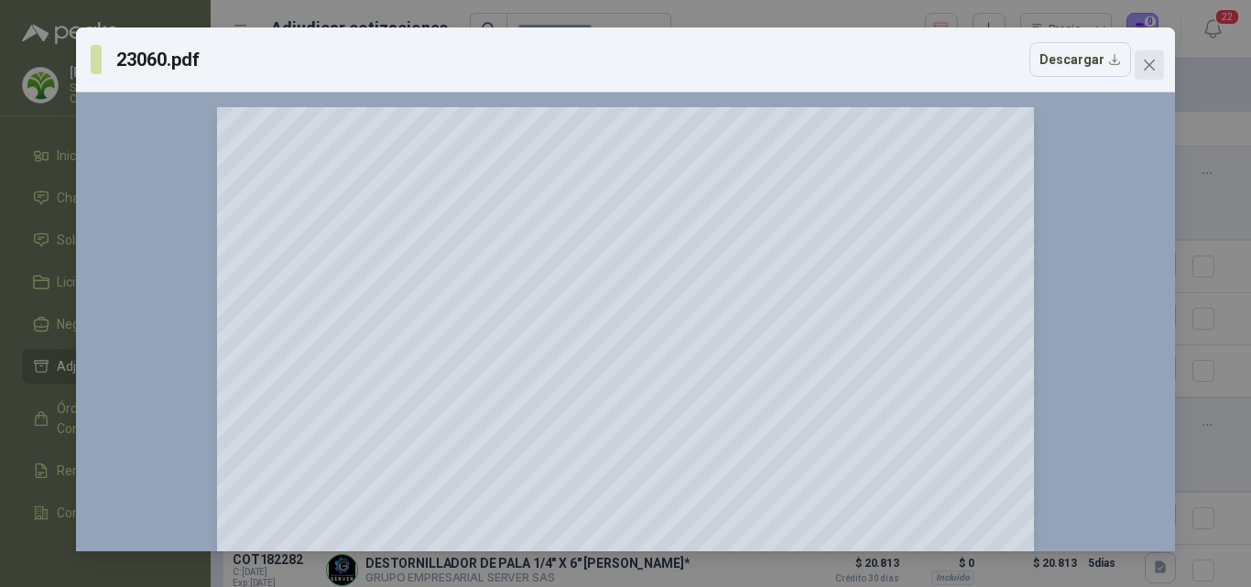
click at [1151, 62] on icon "close" at bounding box center [1149, 65] width 11 height 11
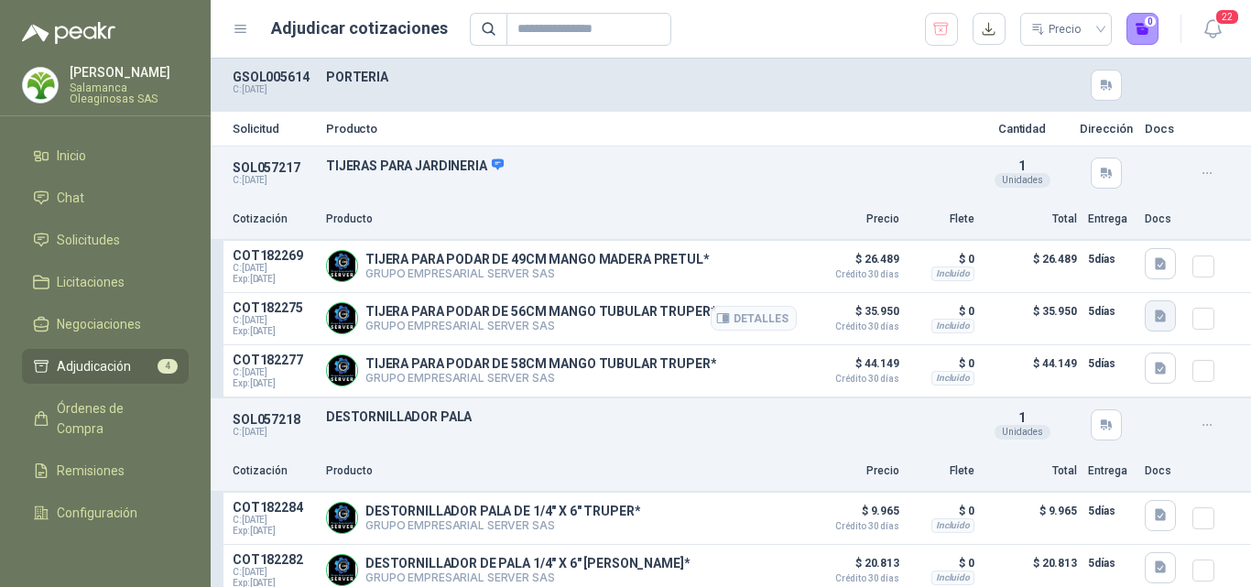
click at [1155, 319] on icon "button" at bounding box center [1160, 316] width 11 height 12
click at [1095, 273] on button "18397.pdf" at bounding box center [1111, 276] width 77 height 19
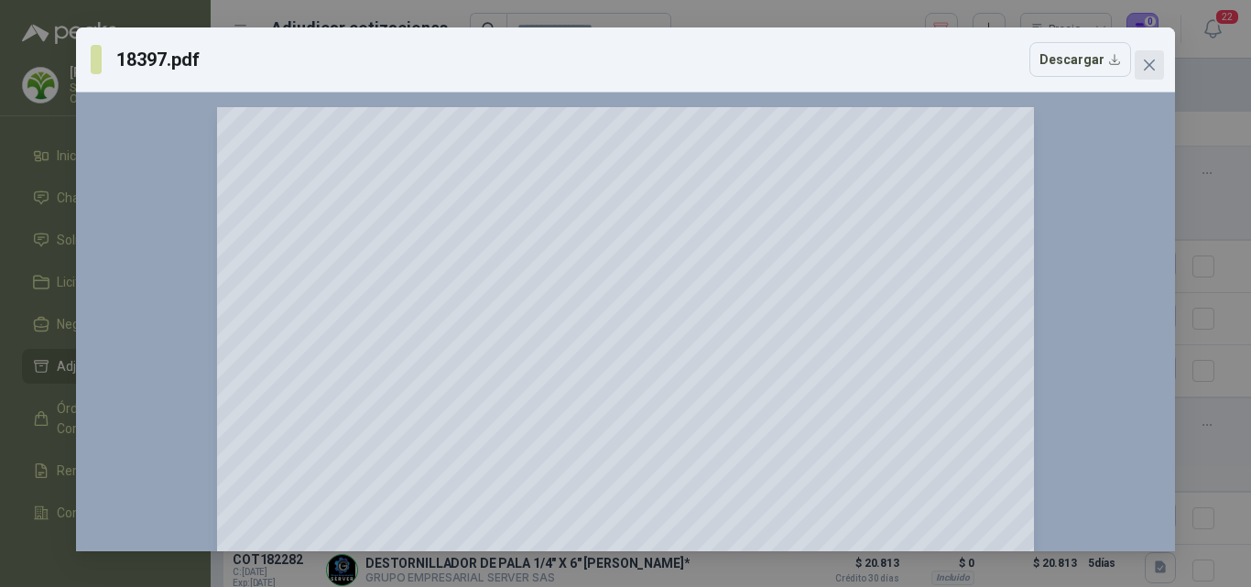
click at [1149, 66] on icon "close" at bounding box center [1149, 65] width 11 height 11
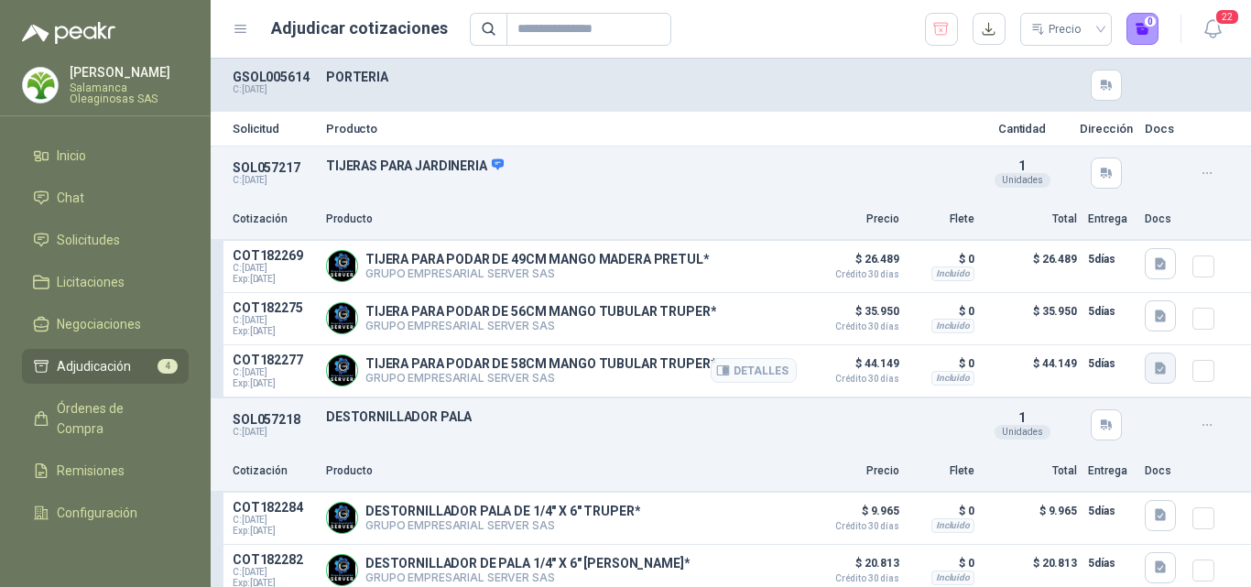
click at [1155, 366] on icon "button" at bounding box center [1160, 368] width 11 height 12
click at [1103, 333] on button "18398.pdf" at bounding box center [1111, 329] width 77 height 19
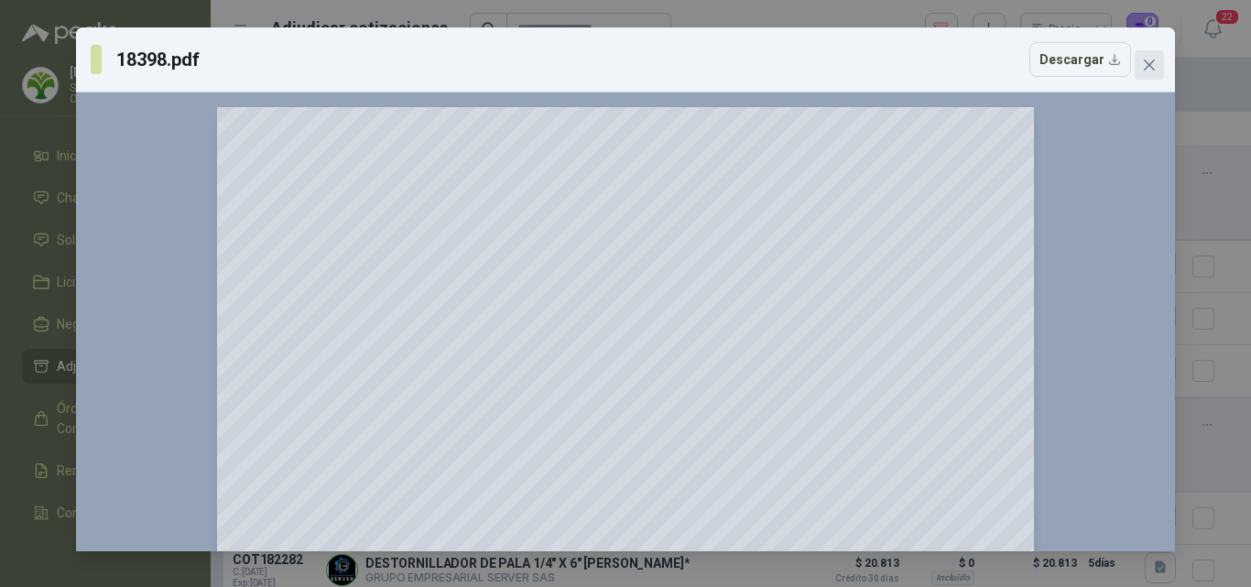
click at [1153, 73] on button "Close" at bounding box center [1149, 64] width 29 height 29
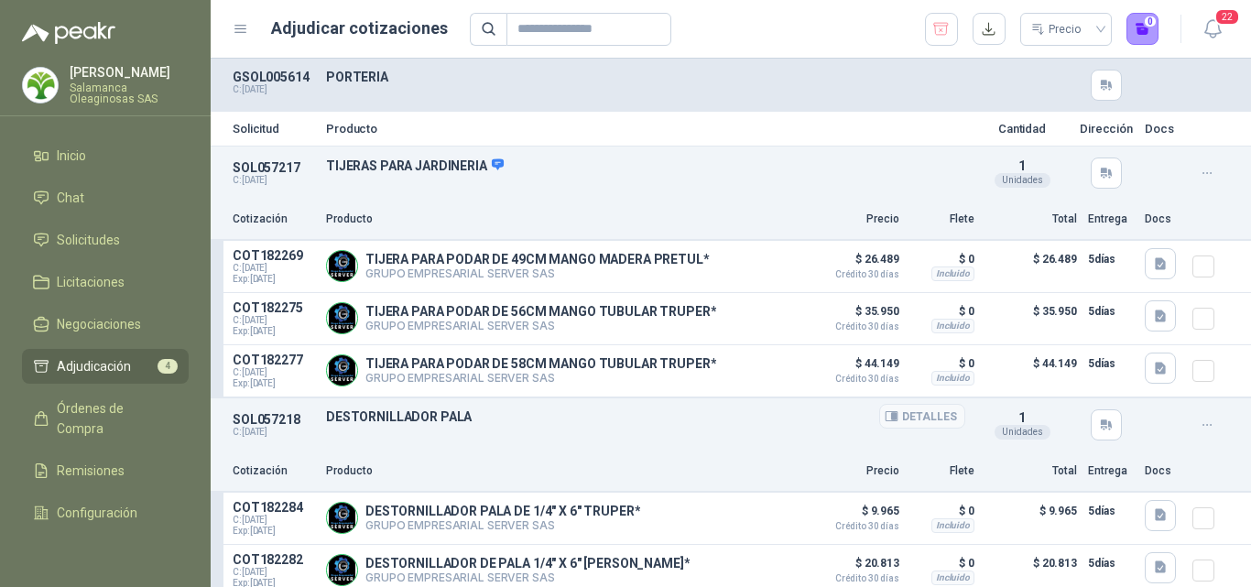
scroll to position [92, 0]
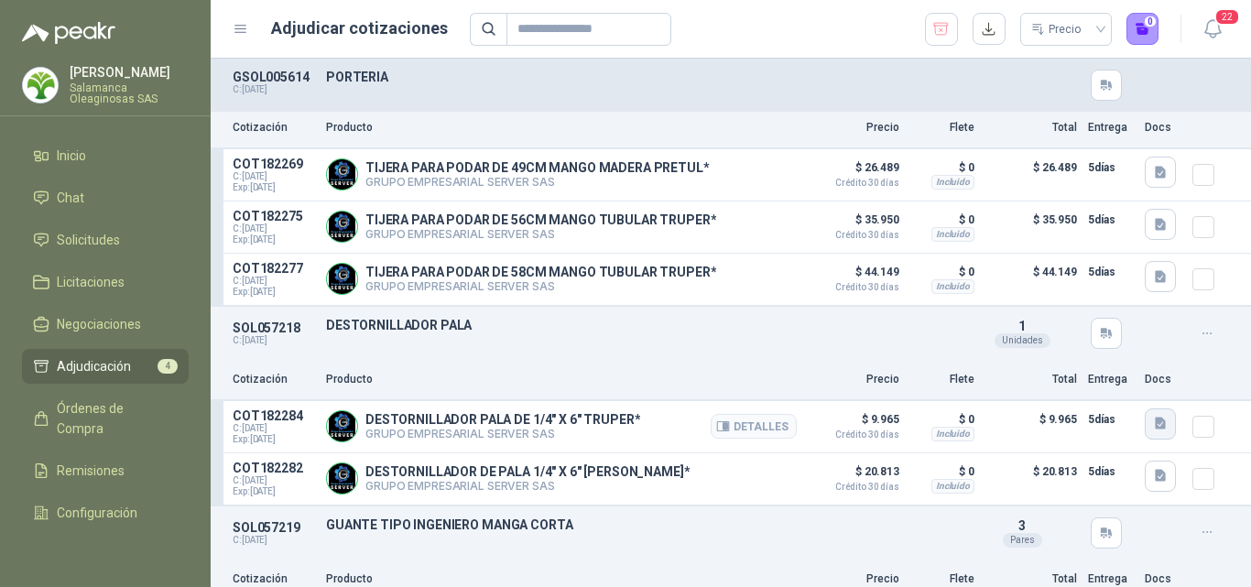
click at [1153, 420] on icon "button" at bounding box center [1161, 424] width 16 height 16
click at [1093, 396] on div "14000 (1).pdf" at bounding box center [1101, 386] width 119 height 43
click at [1090, 384] on button "14000 (1).pdf" at bounding box center [1101, 385] width 95 height 19
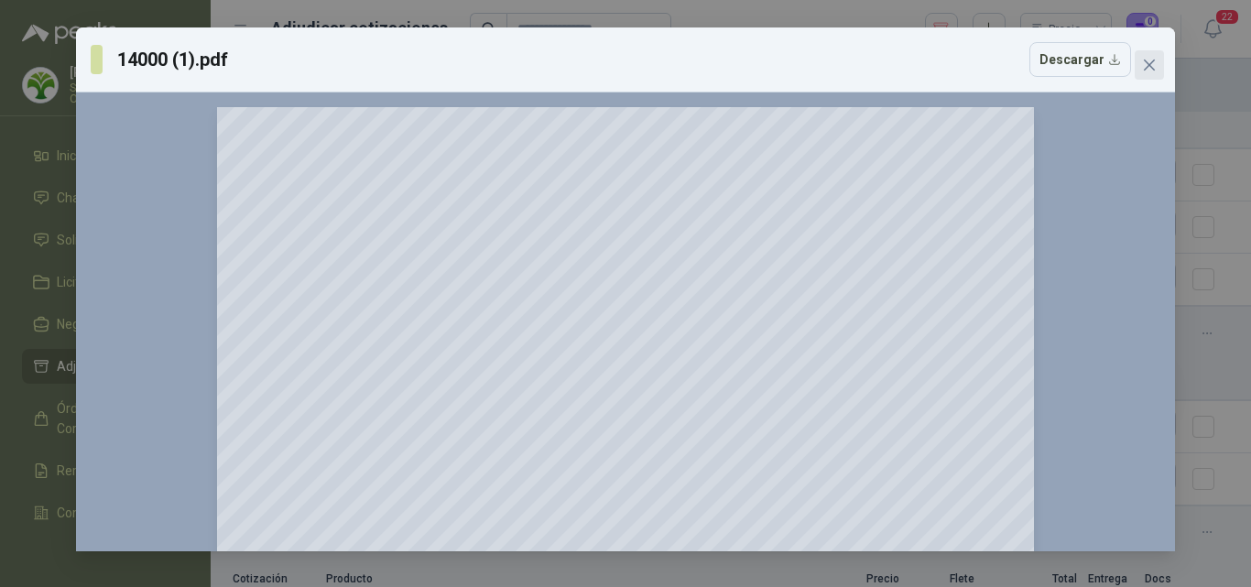
click at [1141, 74] on button "Close" at bounding box center [1149, 64] width 29 height 29
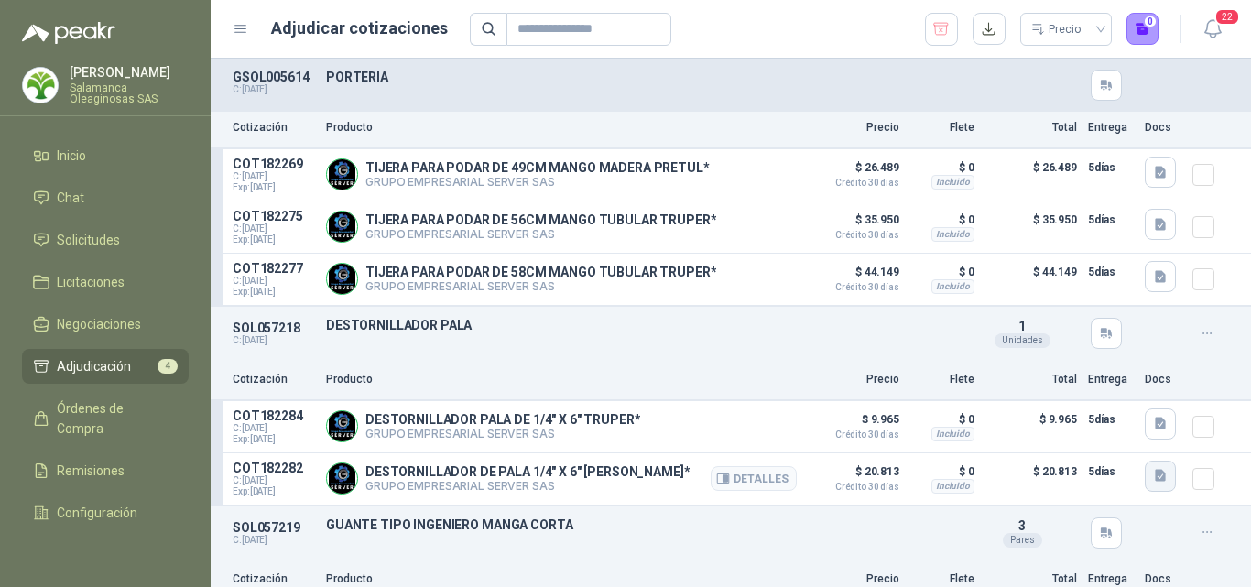
click at [1153, 476] on icon "button" at bounding box center [1161, 476] width 16 height 16
click at [1106, 442] on button "image.png" at bounding box center [1110, 439] width 80 height 19
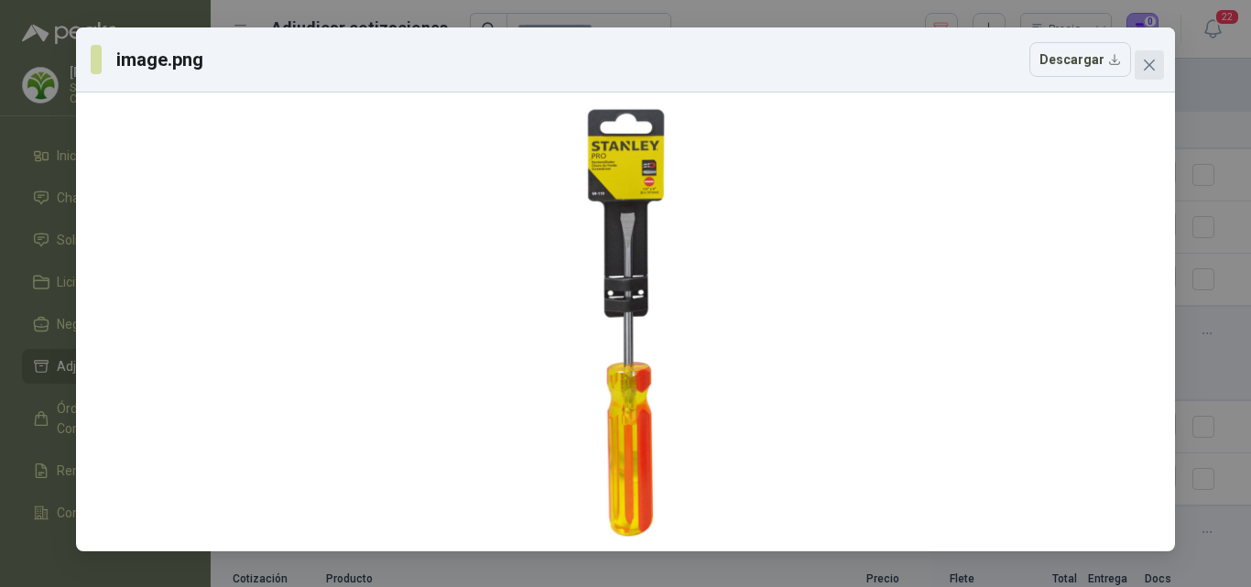
click at [1150, 70] on icon "close" at bounding box center [1149, 65] width 15 height 15
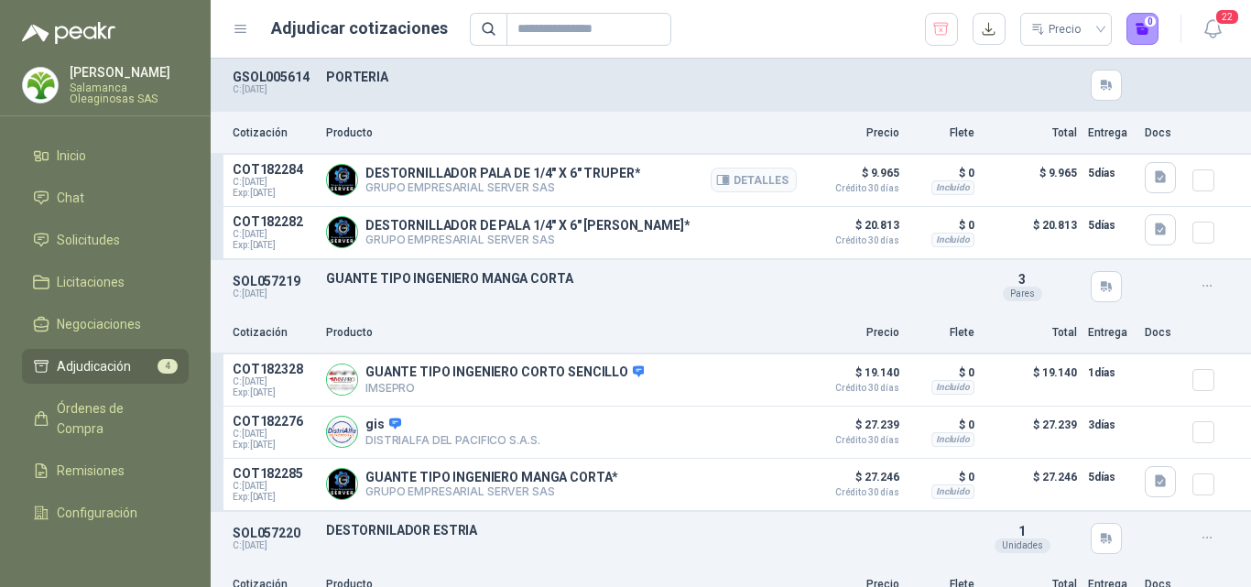
scroll to position [366, 0]
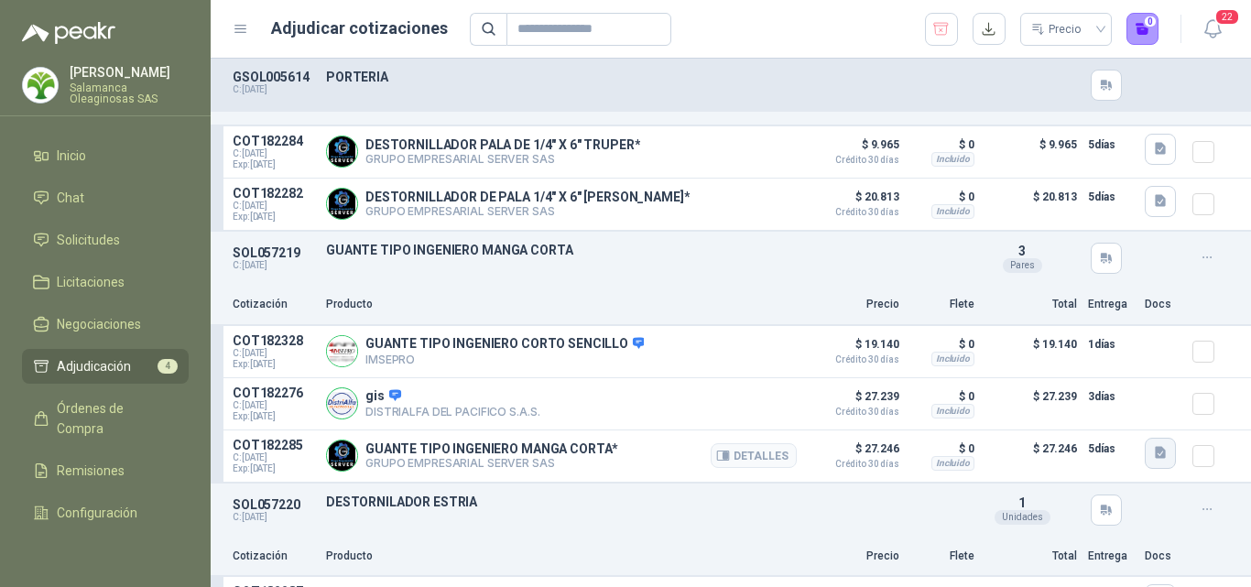
click at [1153, 461] on icon "button" at bounding box center [1161, 453] width 16 height 16
click at [1112, 409] on button "image.png" at bounding box center [1110, 418] width 80 height 19
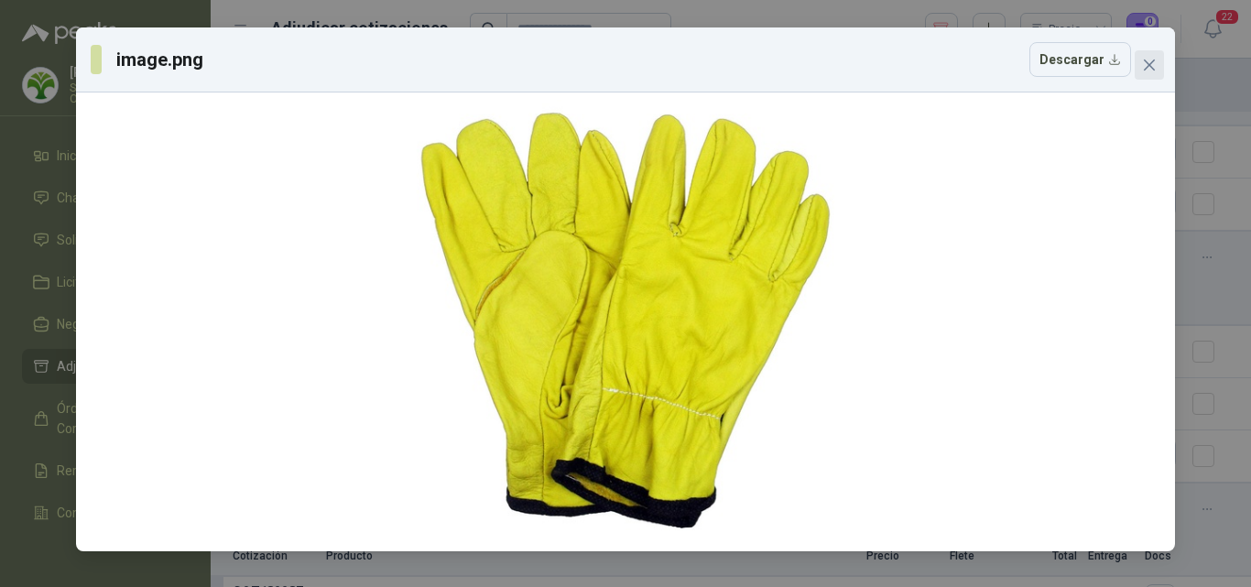
click at [1153, 68] on icon "close" at bounding box center [1149, 65] width 11 height 11
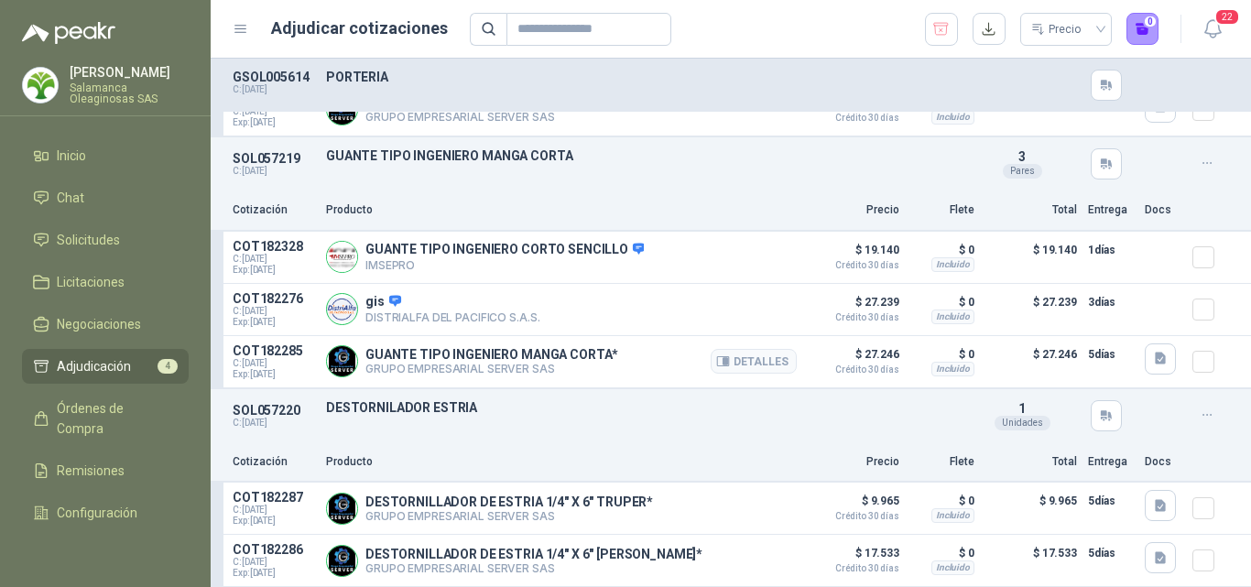
scroll to position [470, 0]
click at [1155, 505] on icon "button" at bounding box center [1160, 506] width 11 height 12
click at [1106, 468] on button "14079 (1).pdf" at bounding box center [1101, 463] width 95 height 19
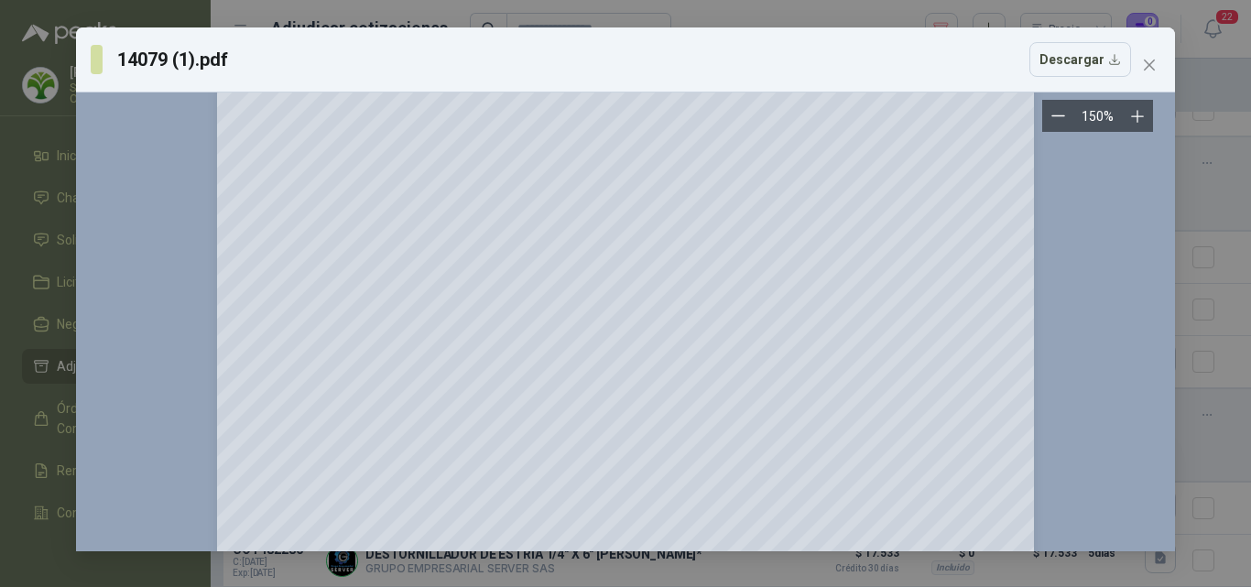
scroll to position [0, 0]
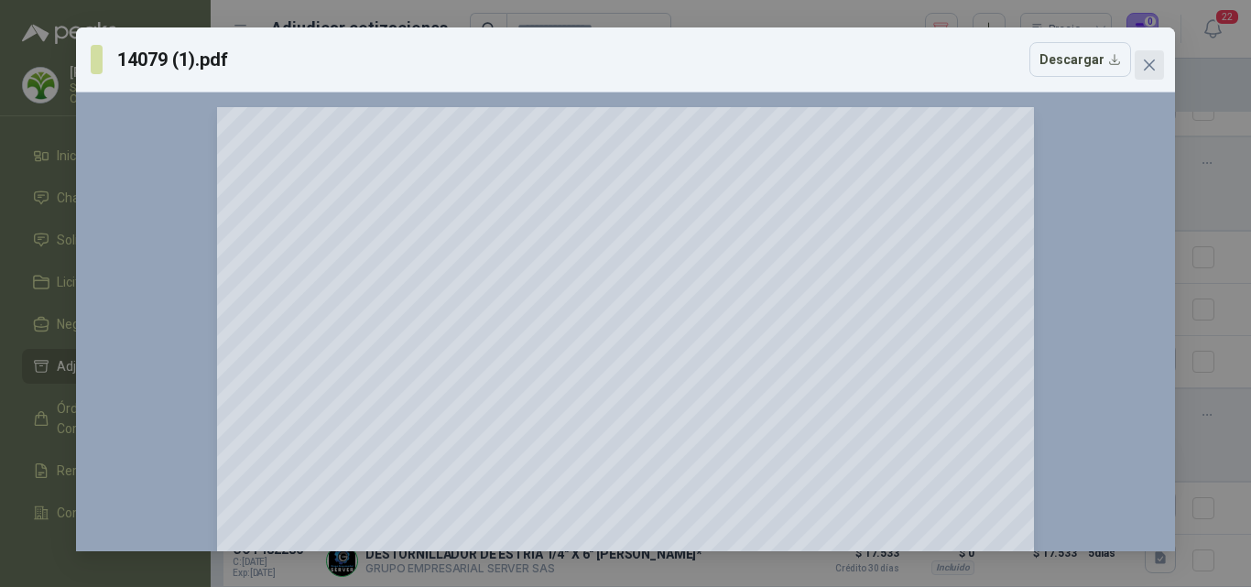
click at [1150, 73] on button "Close" at bounding box center [1149, 64] width 29 height 29
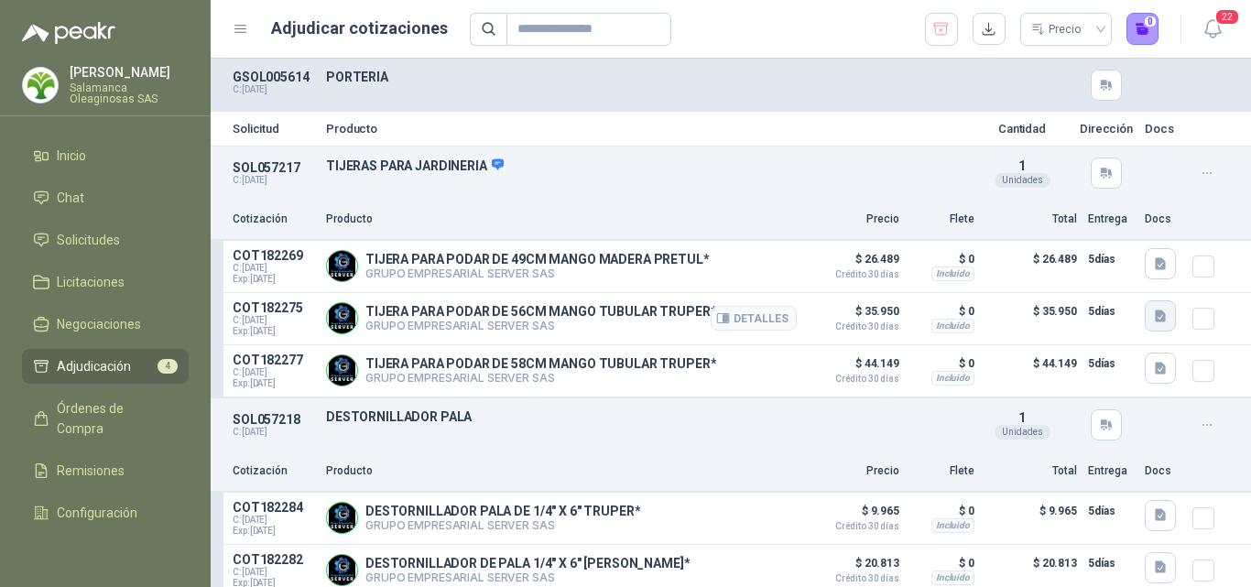
click at [1153, 318] on icon "button" at bounding box center [1161, 317] width 16 height 16
click at [1102, 279] on button "18397.pdf" at bounding box center [1111, 276] width 77 height 19
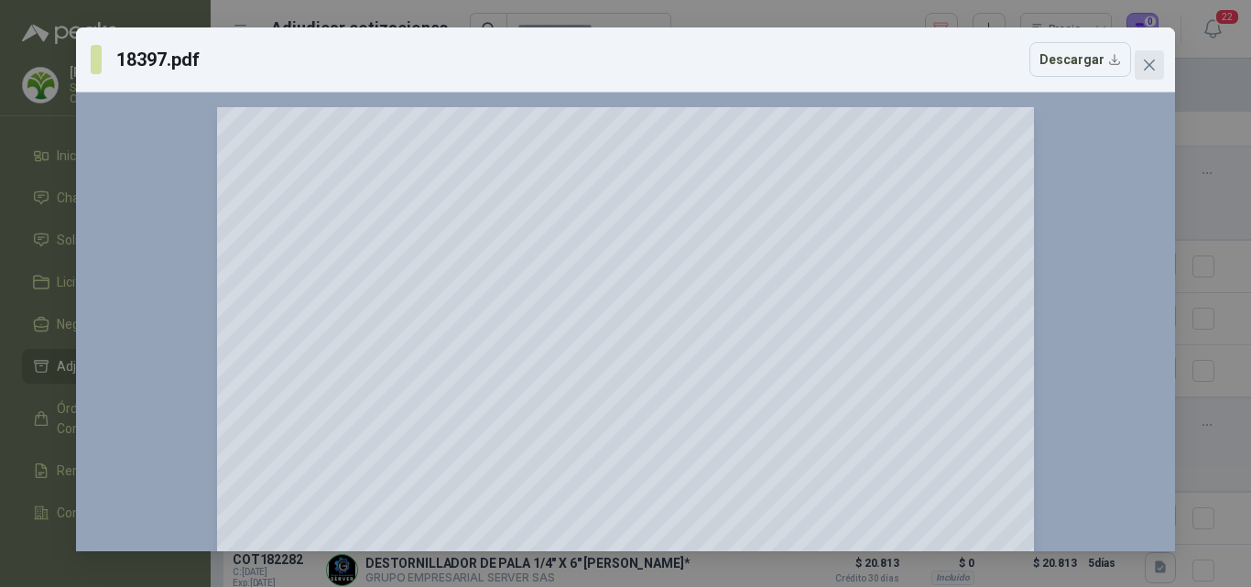
click at [1153, 69] on icon "close" at bounding box center [1149, 65] width 11 height 11
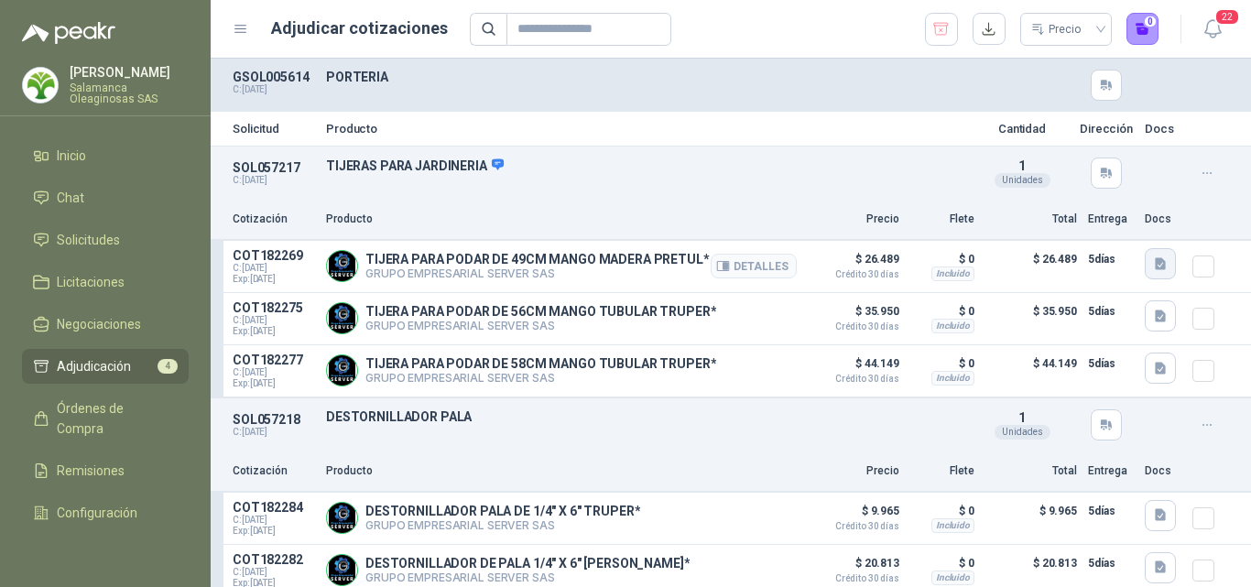
click at [1153, 262] on icon "button" at bounding box center [1161, 264] width 16 height 16
click at [1115, 222] on button "23060.pdf" at bounding box center [1111, 222] width 77 height 19
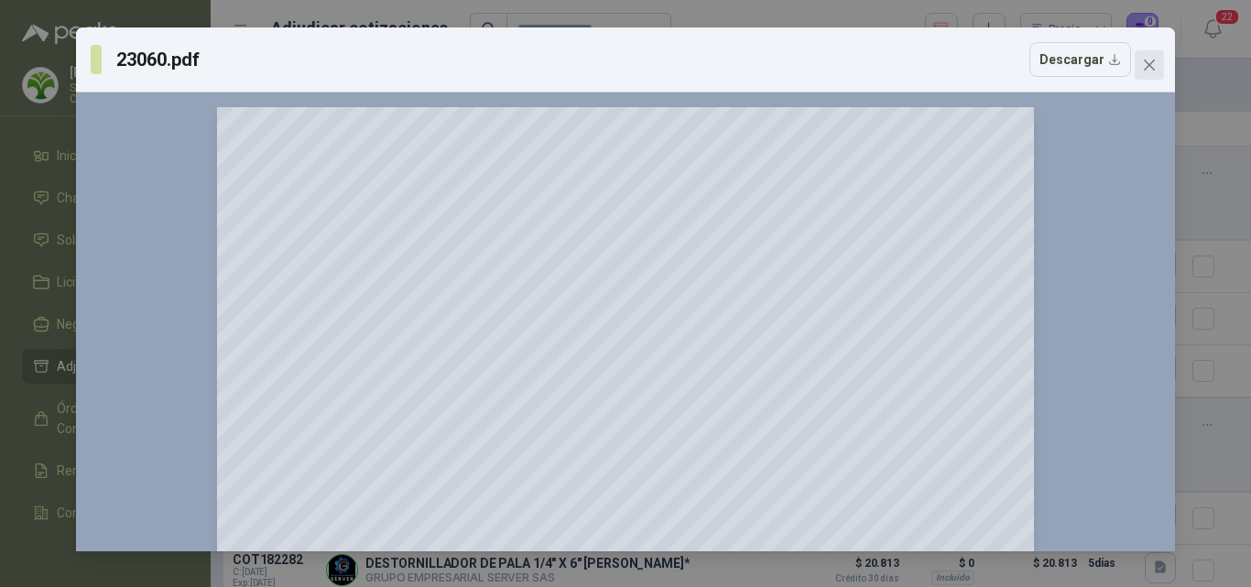
click at [1151, 70] on icon "close" at bounding box center [1149, 65] width 15 height 15
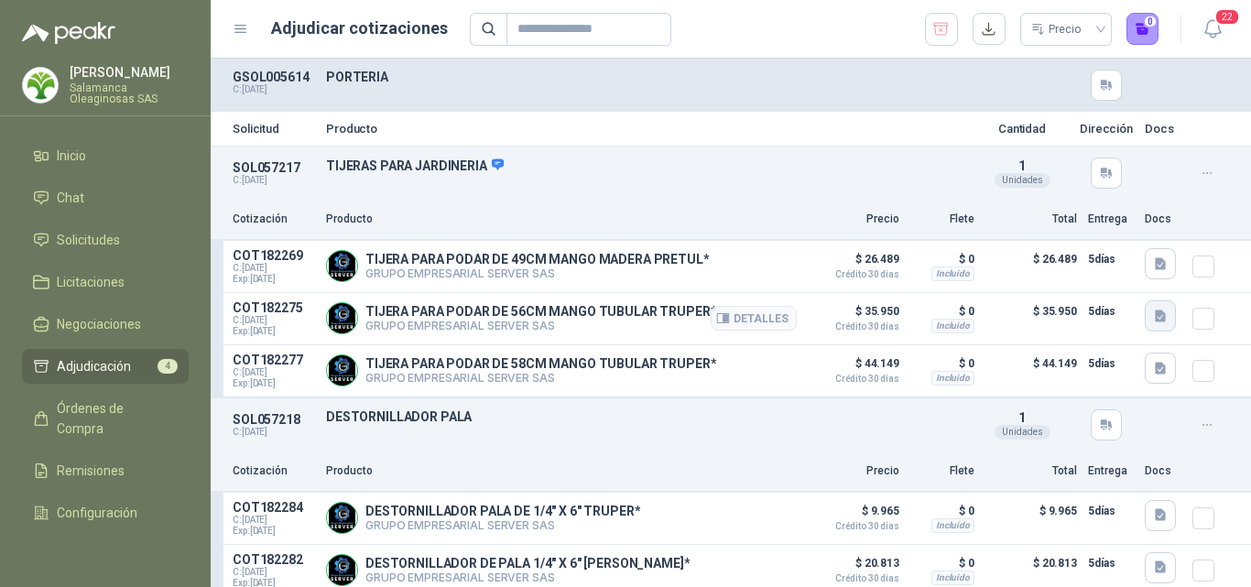
click at [1155, 318] on icon "button" at bounding box center [1160, 316] width 11 height 12
click at [1120, 275] on button "18397.pdf" at bounding box center [1111, 276] width 77 height 19
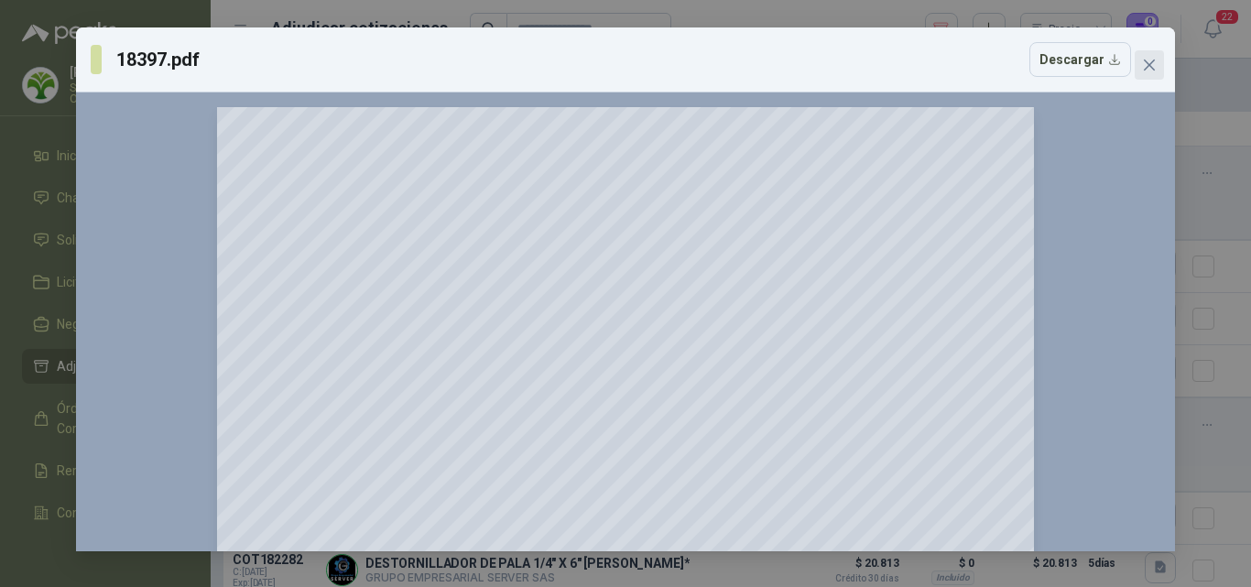
click at [1151, 66] on icon "close" at bounding box center [1149, 65] width 11 height 11
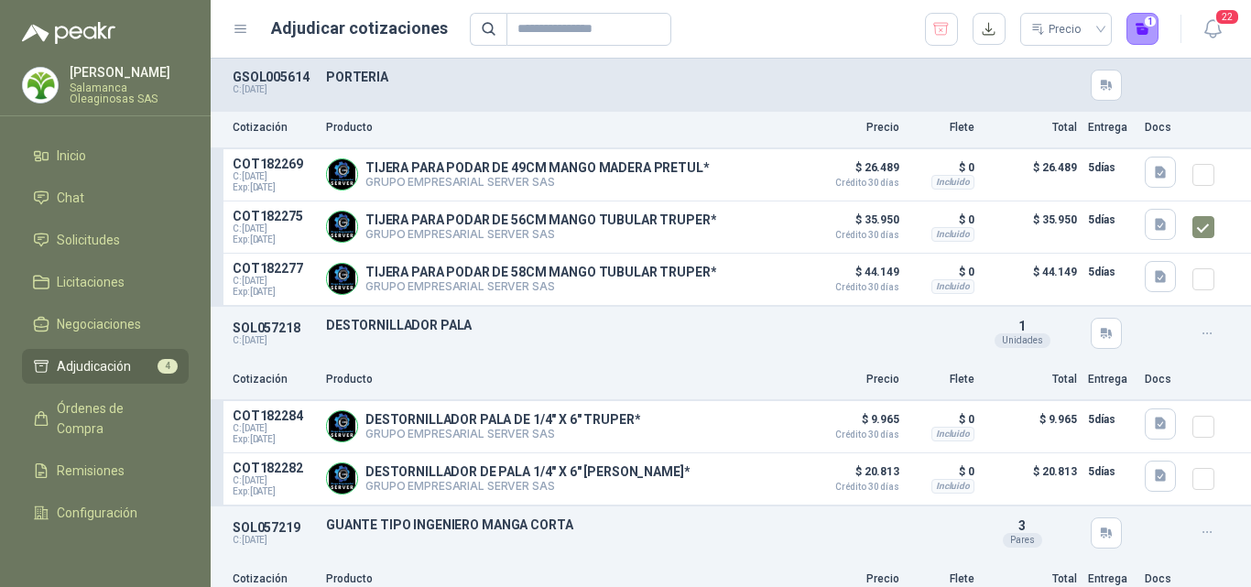
scroll to position [183, 0]
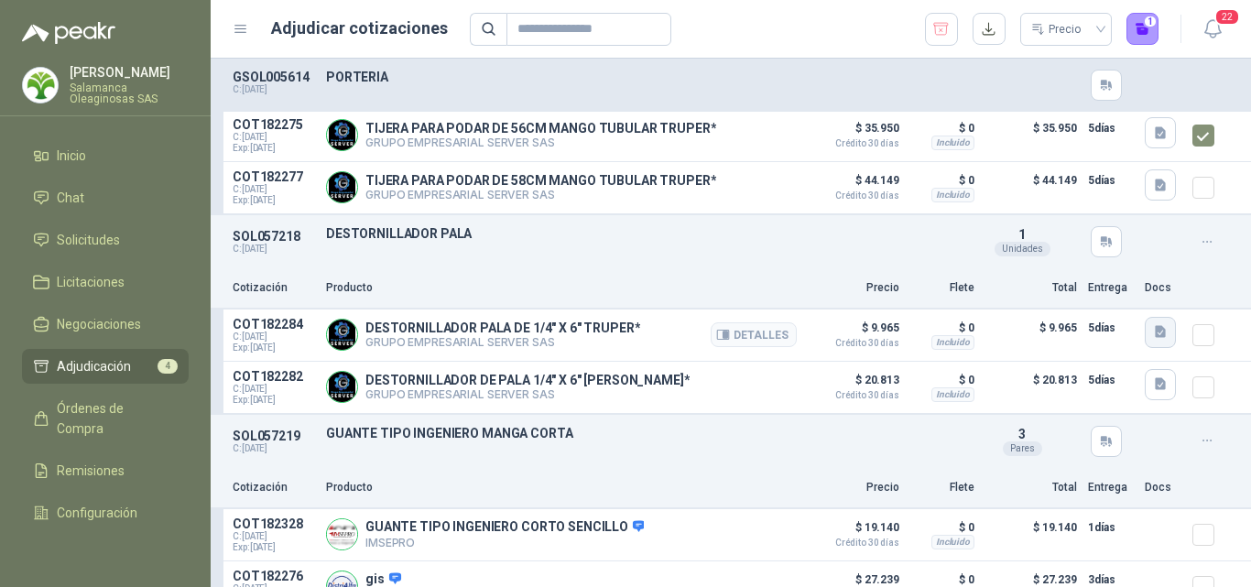
click at [1153, 335] on icon "button" at bounding box center [1161, 332] width 16 height 16
click at [1100, 298] on button "14000 (1).pdf" at bounding box center [1101, 294] width 95 height 19
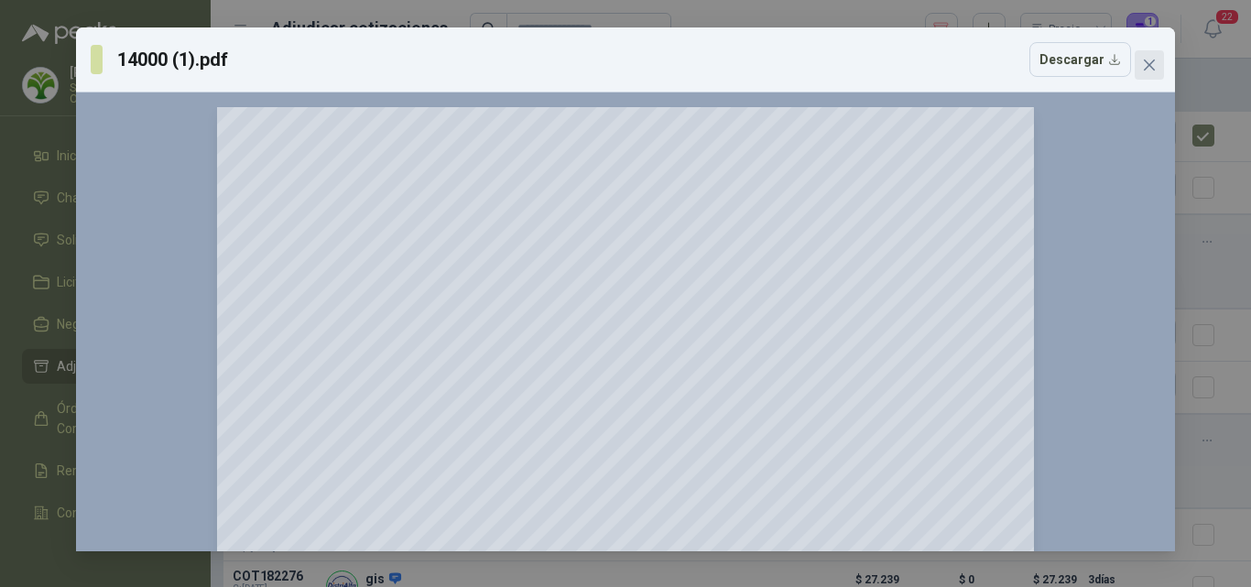
click at [1144, 73] on button "Close" at bounding box center [1149, 64] width 29 height 29
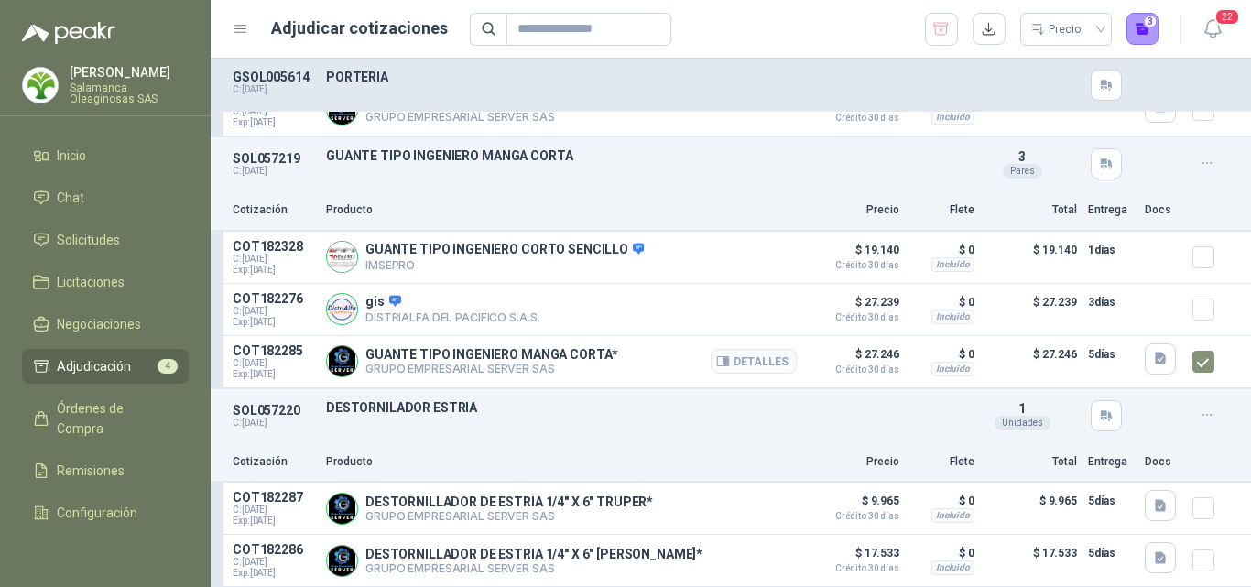
scroll to position [470, 0]
click at [1153, 507] on icon "button" at bounding box center [1161, 506] width 16 height 16
click at [1109, 457] on button "14079 (1).pdf" at bounding box center [1101, 463] width 95 height 19
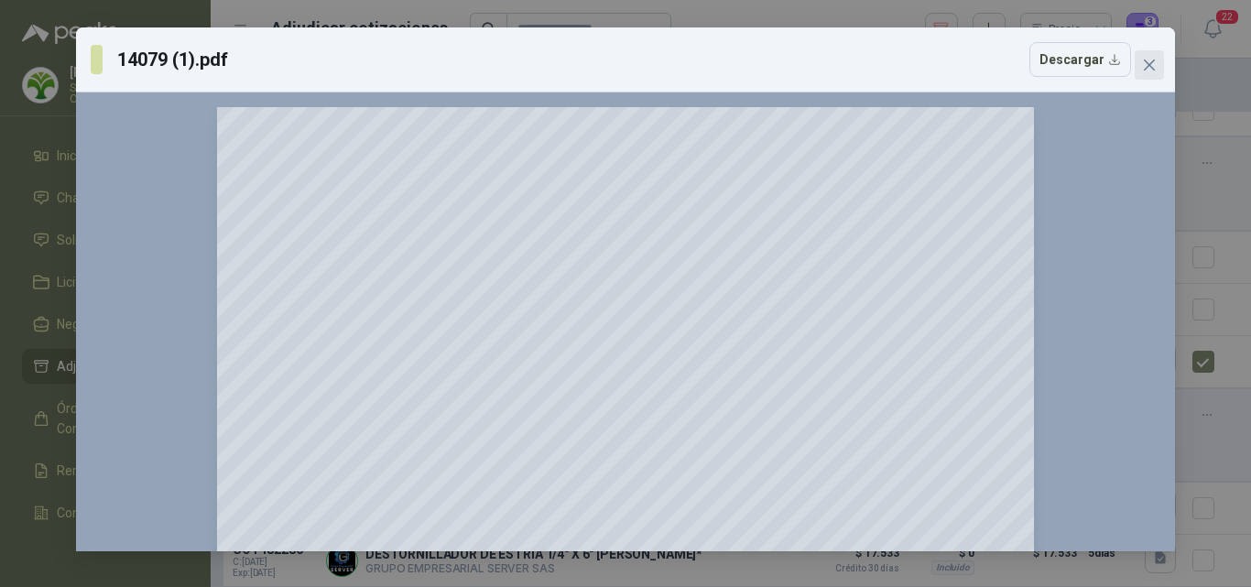
click at [1150, 66] on icon "close" at bounding box center [1149, 65] width 11 height 11
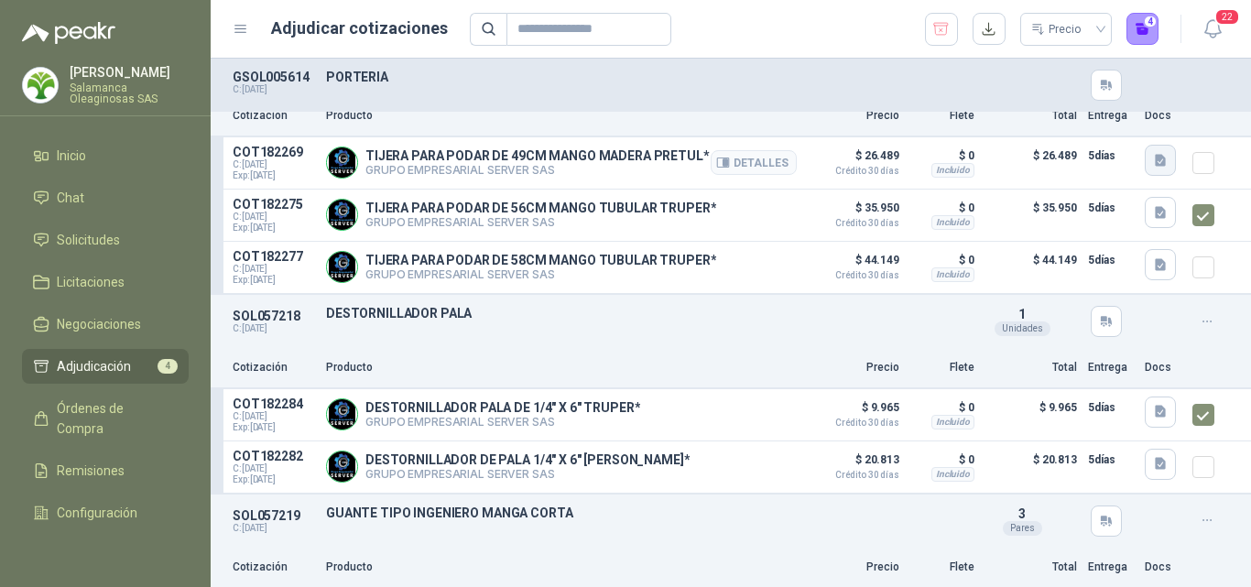
scroll to position [0, 0]
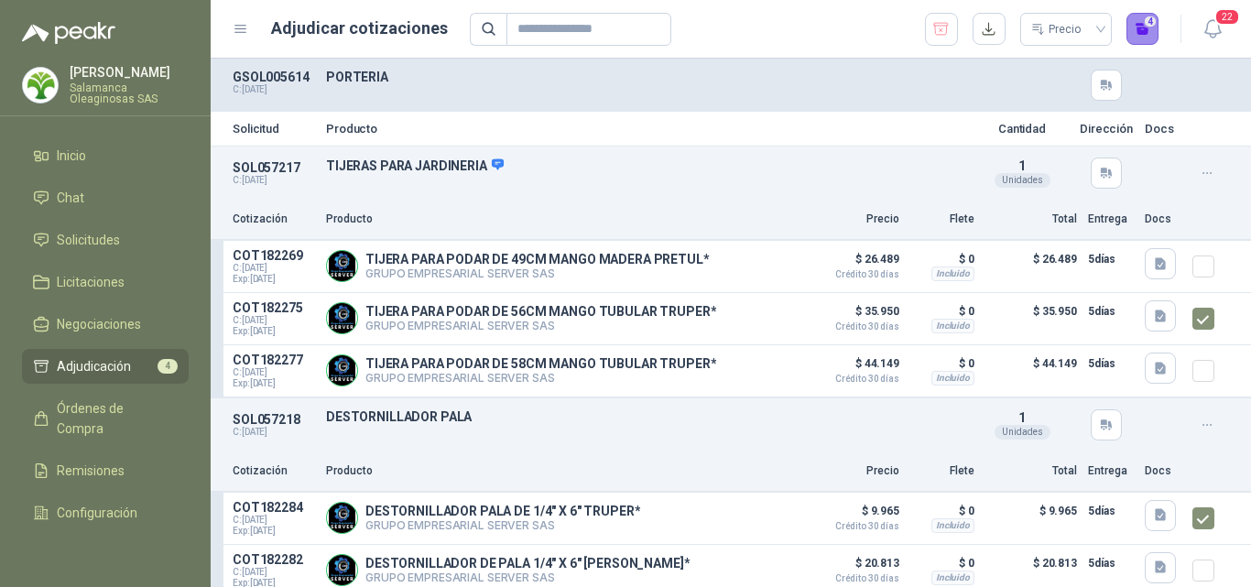
click at [1135, 33] on button "4" at bounding box center [1143, 29] width 33 height 33
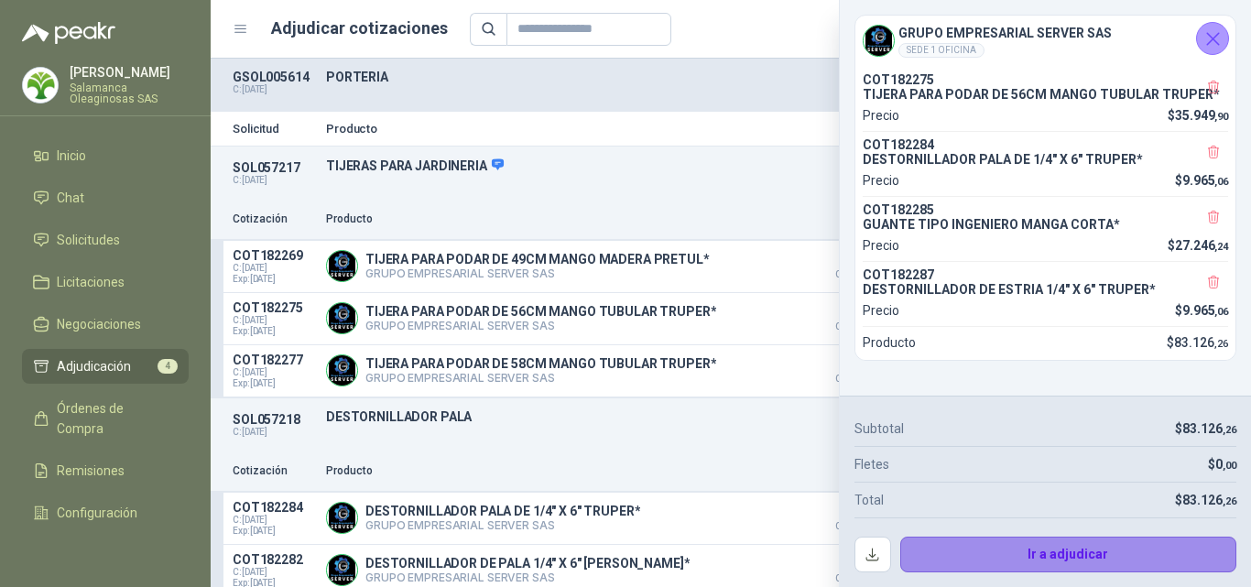
click at [1017, 550] on button "Ir a adjudicar" at bounding box center [1068, 555] width 337 height 37
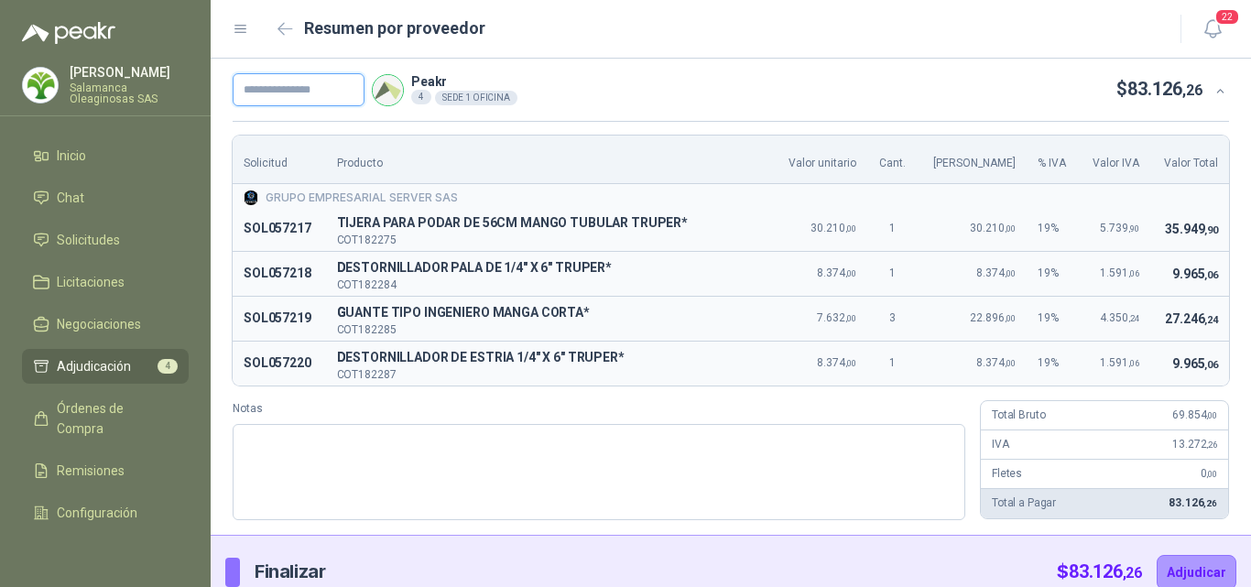
click at [304, 91] on input "text" at bounding box center [299, 89] width 132 height 33
type input "**********"
click at [1196, 577] on button "Adjudicar" at bounding box center [1197, 572] width 80 height 35
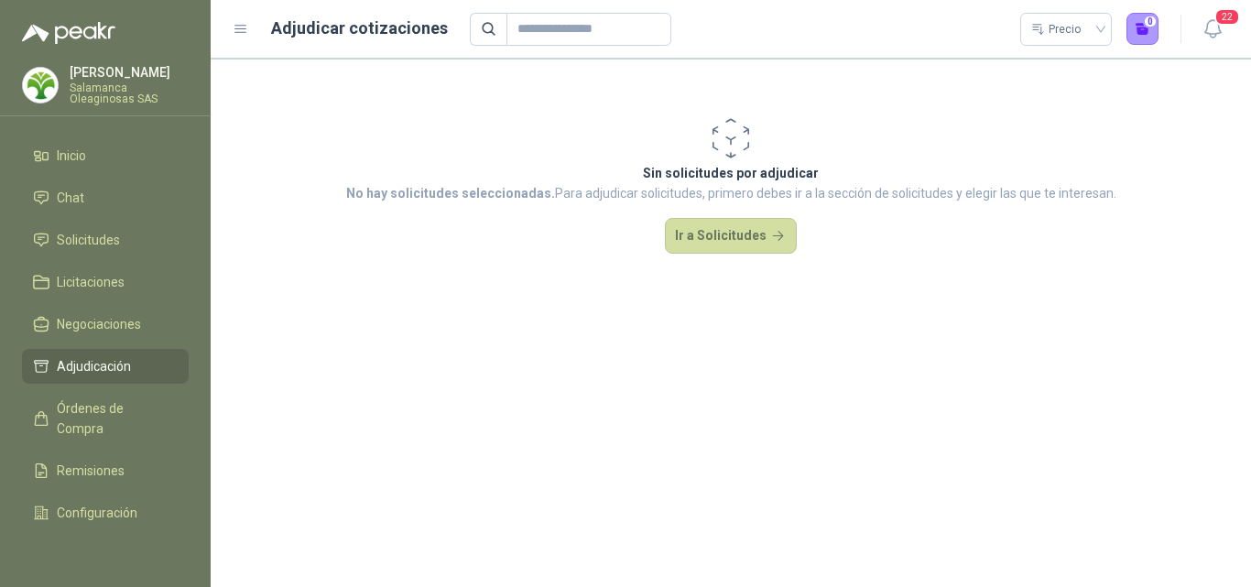
click at [128, 376] on link "Adjudicación" at bounding box center [105, 366] width 167 height 35
click at [229, 31] on header "Adjudicar cotizaciones Precio 0 22" at bounding box center [731, 29] width 1041 height 59
click at [243, 31] on icon at bounding box center [241, 29] width 16 height 16
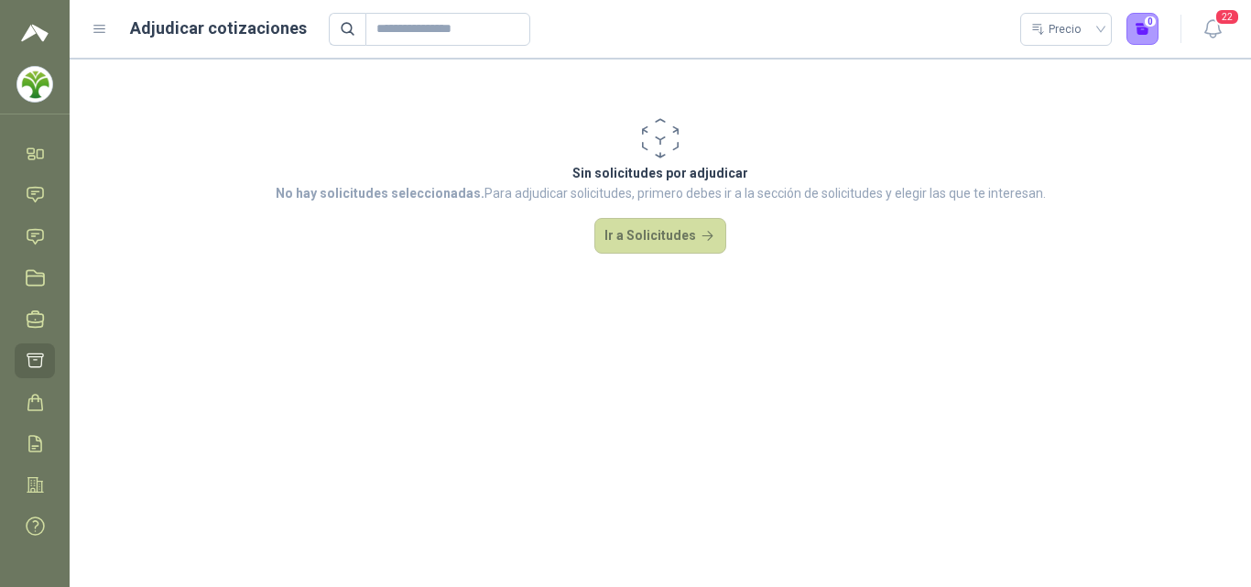
click at [105, 35] on icon at bounding box center [100, 29] width 16 height 16
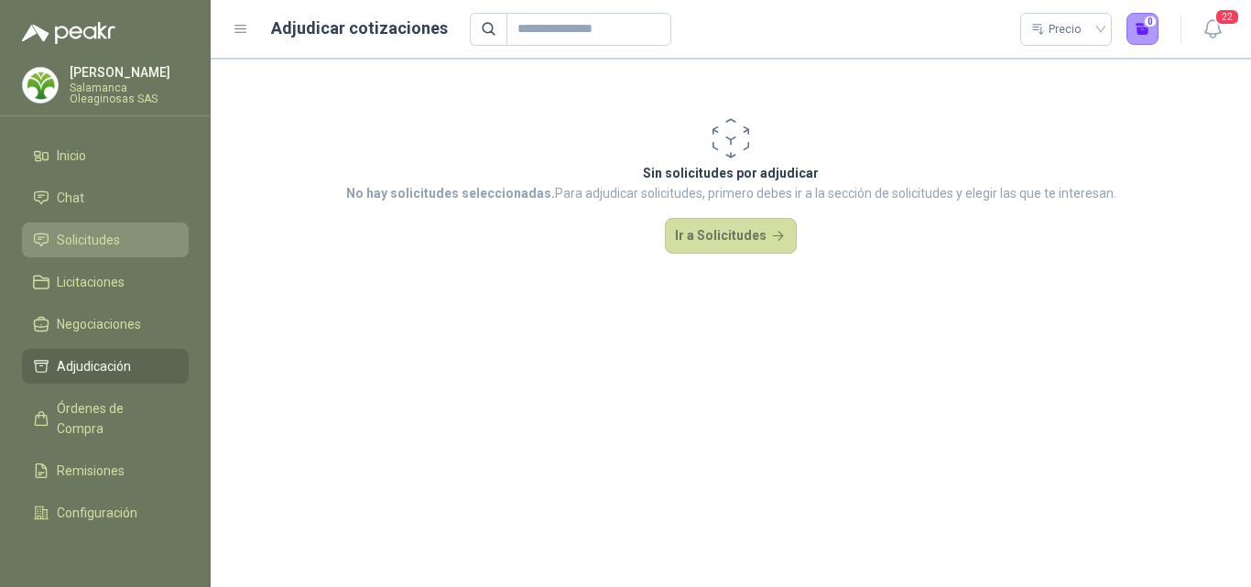
click at [123, 243] on li "Solicitudes" at bounding box center [105, 240] width 145 height 20
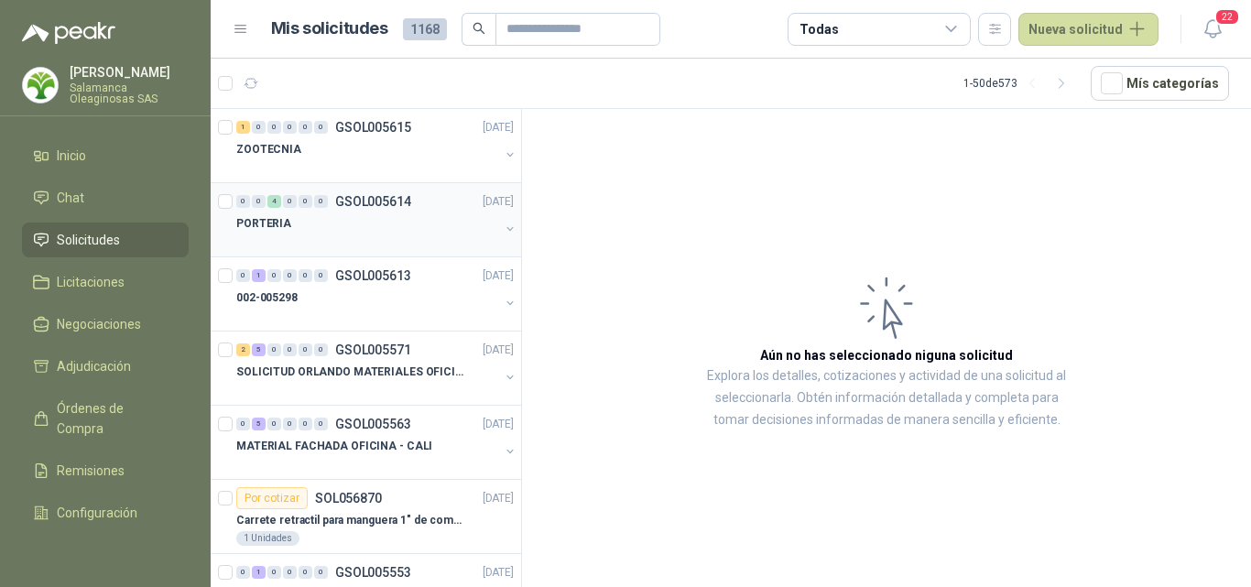
click at [311, 238] on div at bounding box center [367, 241] width 263 height 15
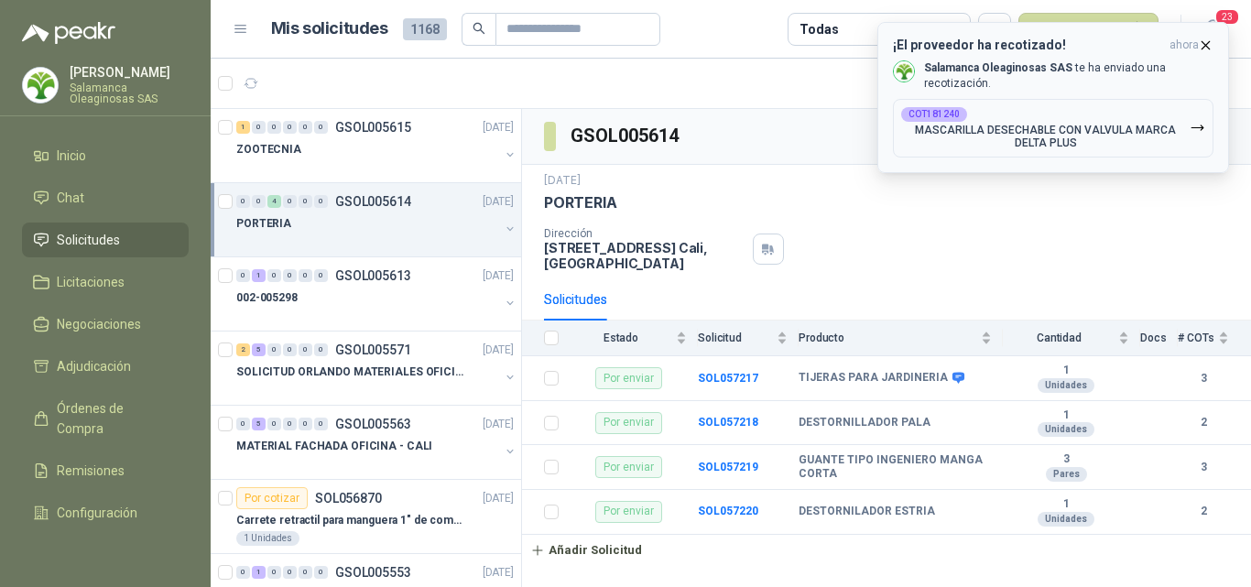
click at [1160, 136] on p "MASCARILLA DESECHABLE CON VALVULA MARCA DELTA PLUS" at bounding box center [1045, 137] width 289 height 26
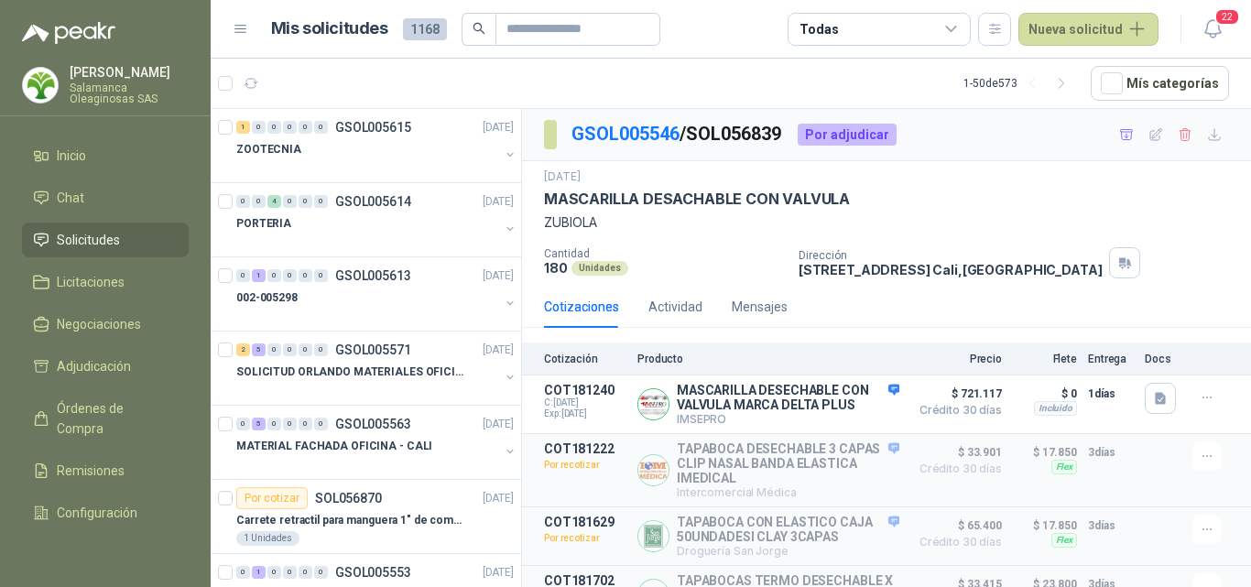
scroll to position [39, 0]
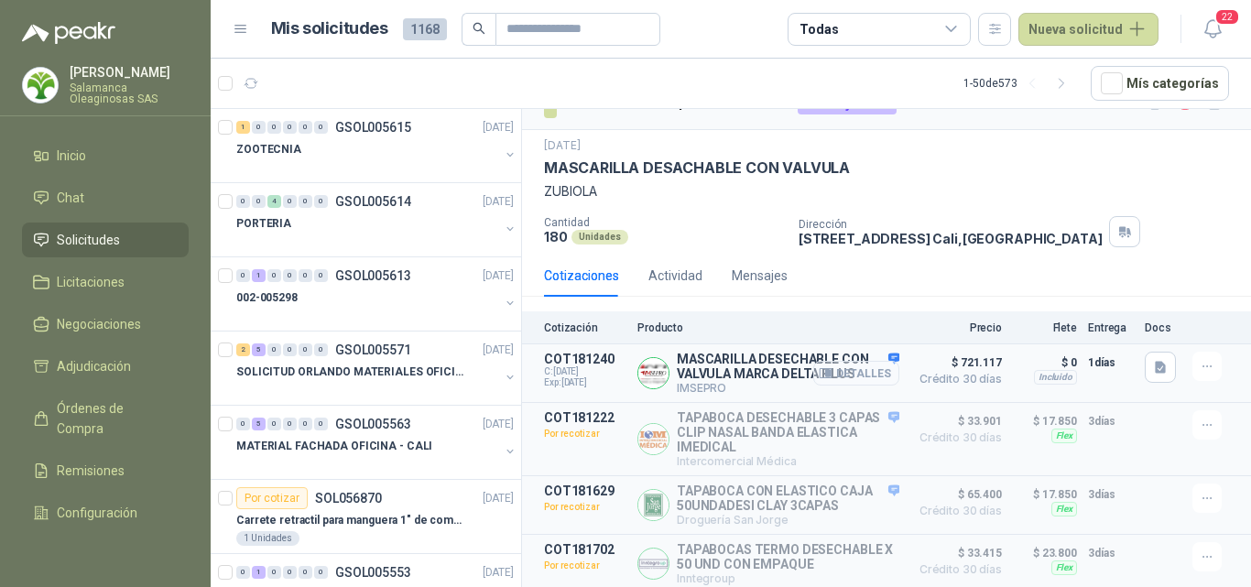
click at [855, 365] on button "Detalles" at bounding box center [856, 373] width 86 height 25
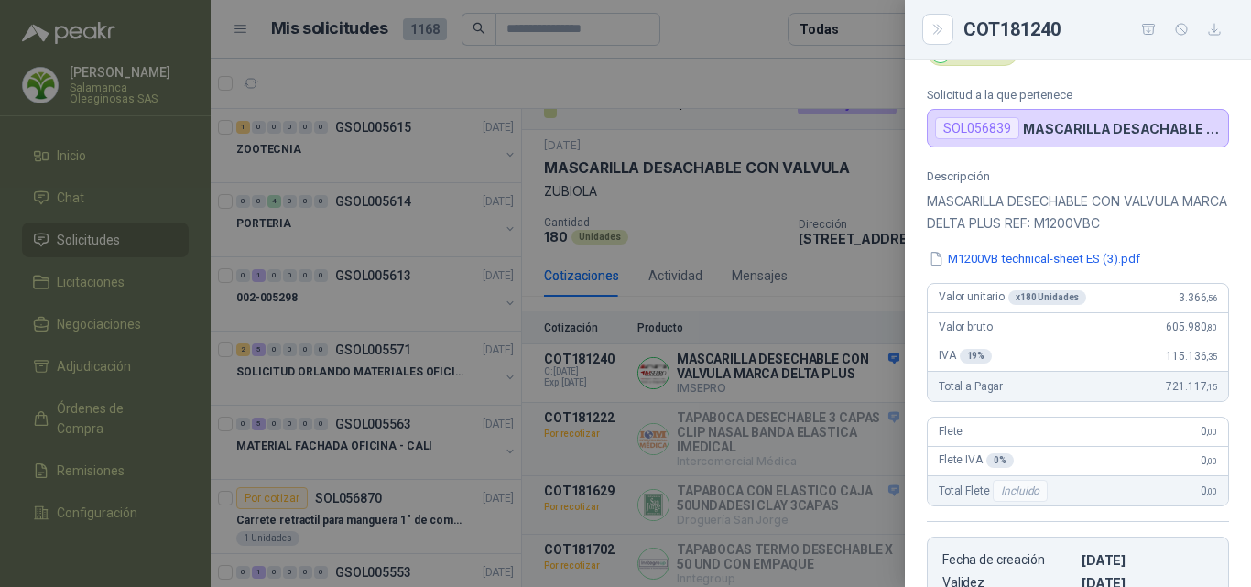
scroll to position [0, 0]
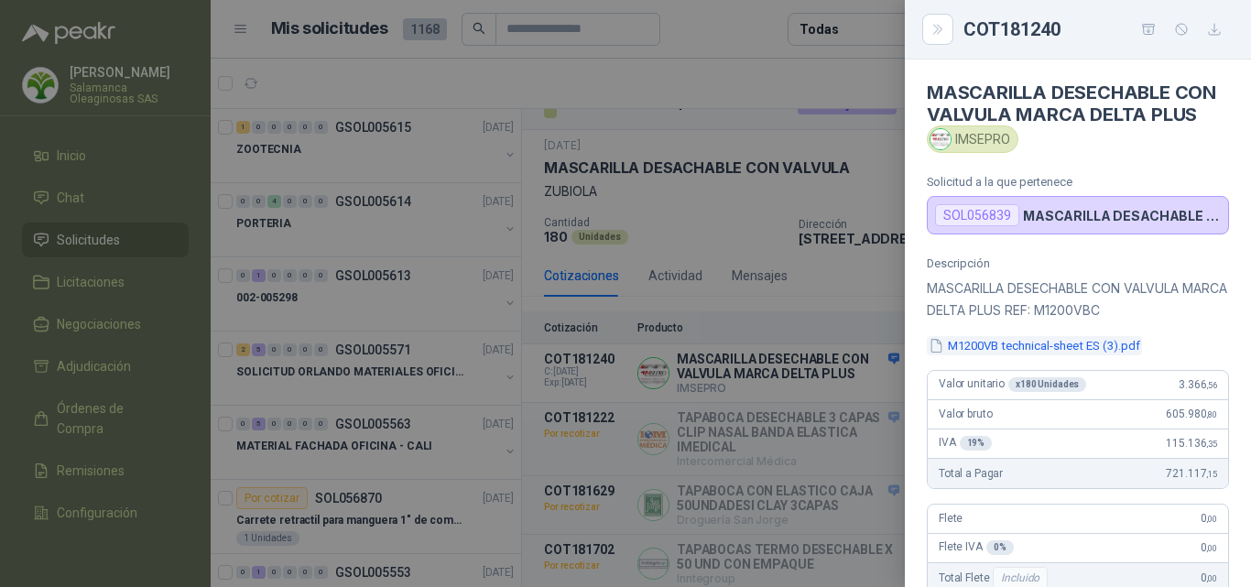
click at [993, 355] on button "M1200VB technical-sheet ES (3).pdf" at bounding box center [1034, 345] width 215 height 19
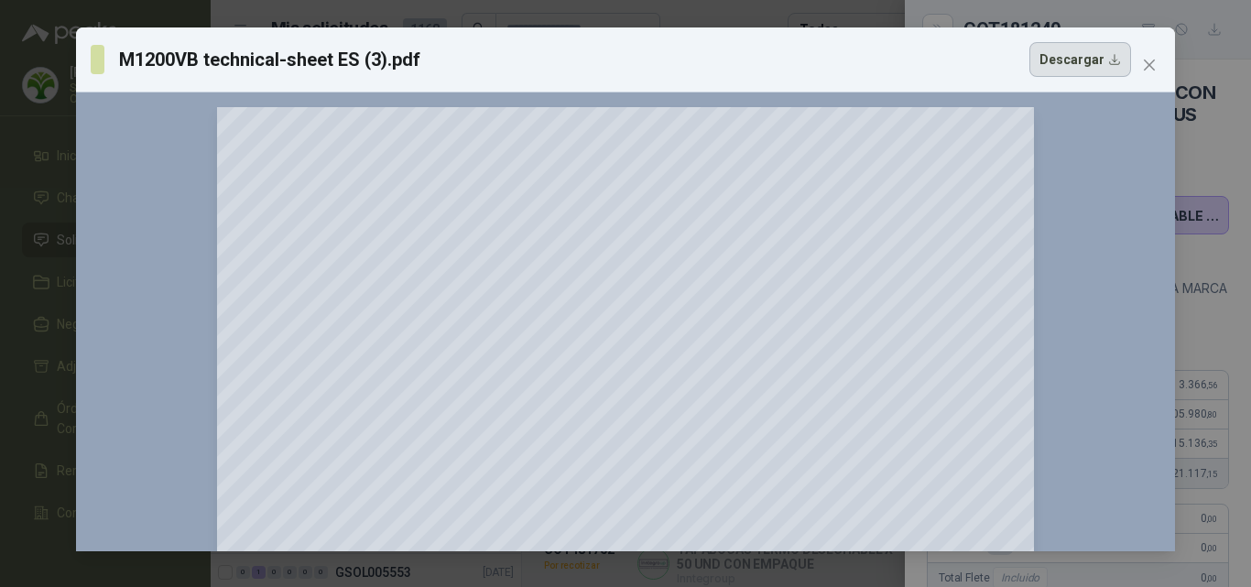
click at [1087, 63] on button "Descargar" at bounding box center [1081, 59] width 102 height 35
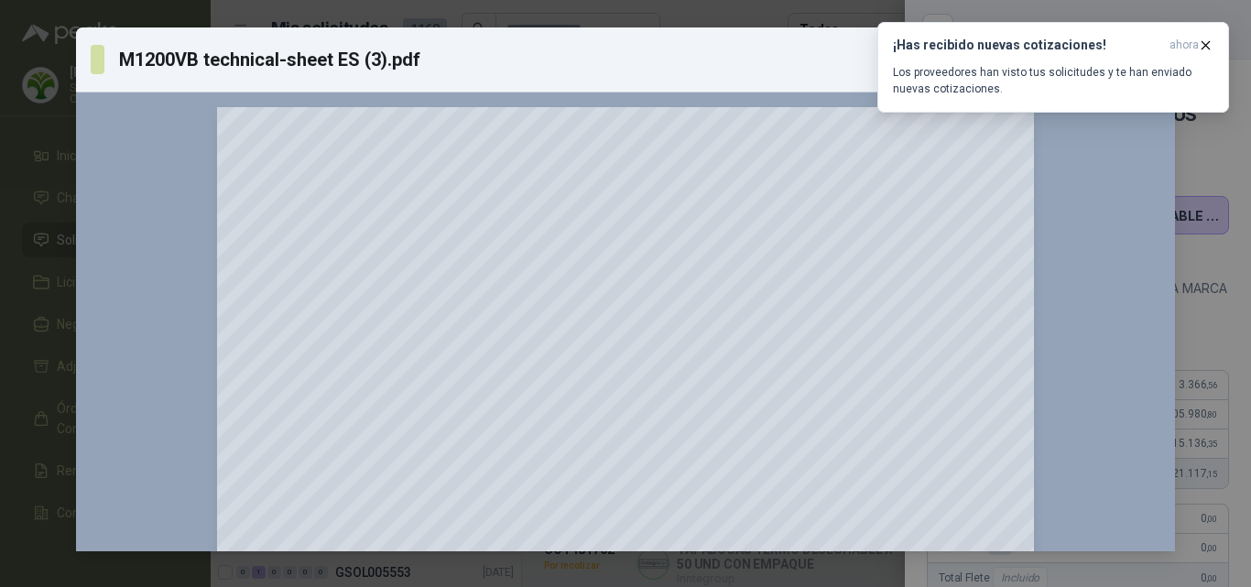
click at [1216, 184] on div "M1200VB technical-sheet ES (3).pdf Descargar 150 %" at bounding box center [625, 293] width 1251 height 587
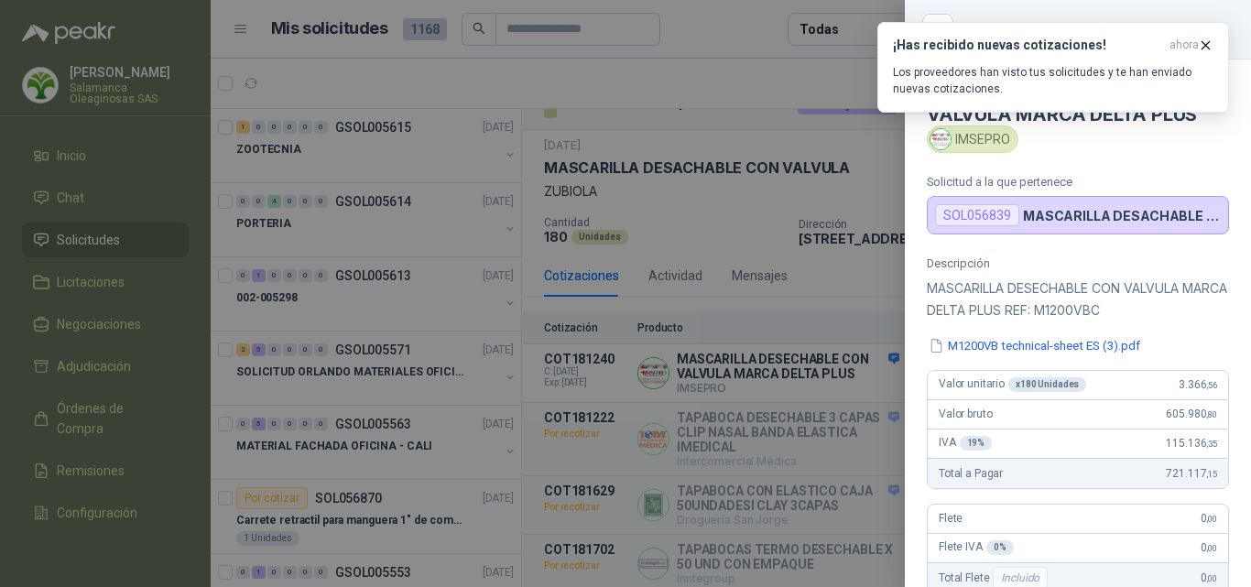
click at [866, 421] on div at bounding box center [625, 293] width 1251 height 587
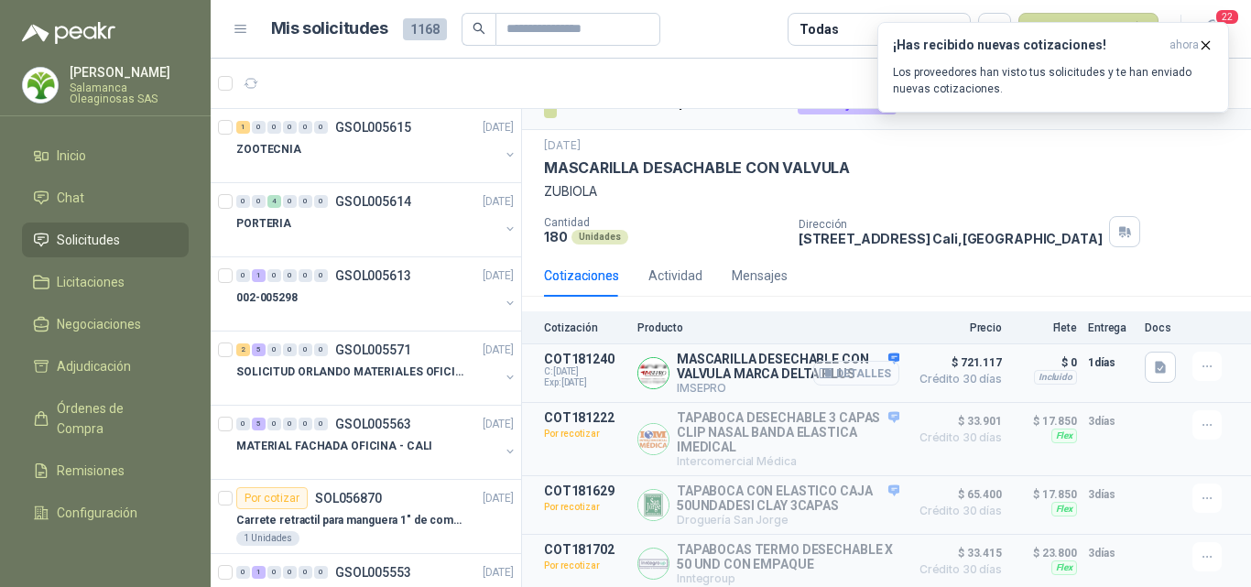
click at [859, 367] on button "Detalles" at bounding box center [856, 373] width 86 height 25
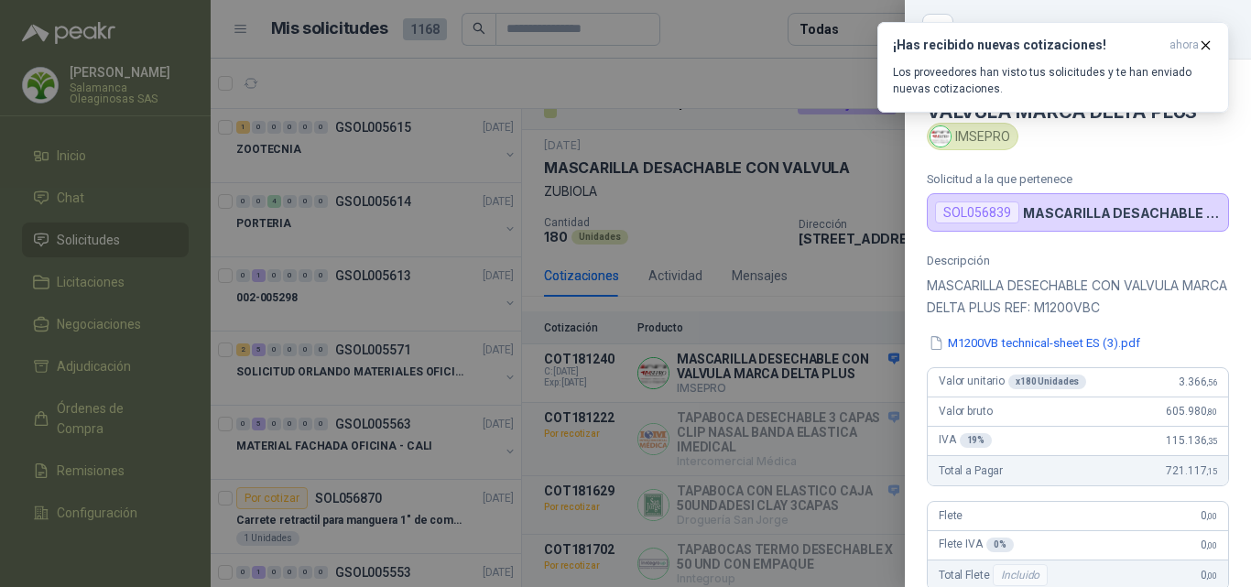
scroll to position [0, 0]
click at [790, 380] on div at bounding box center [625, 293] width 1251 height 587
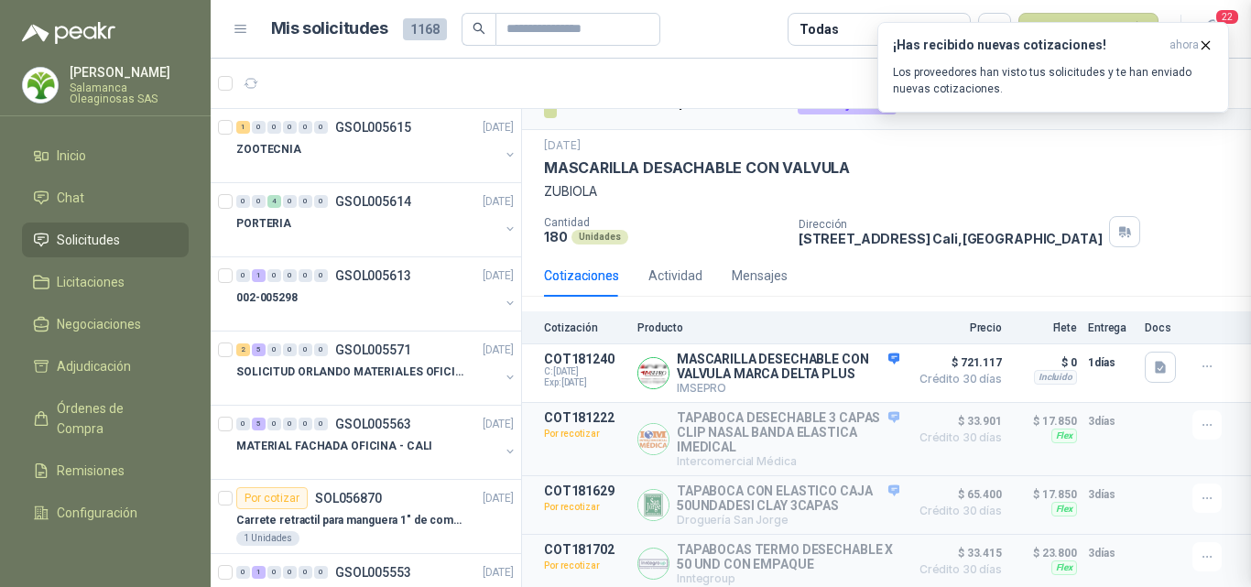
scroll to position [455, 0]
click at [859, 366] on button "Detalles" at bounding box center [856, 373] width 86 height 25
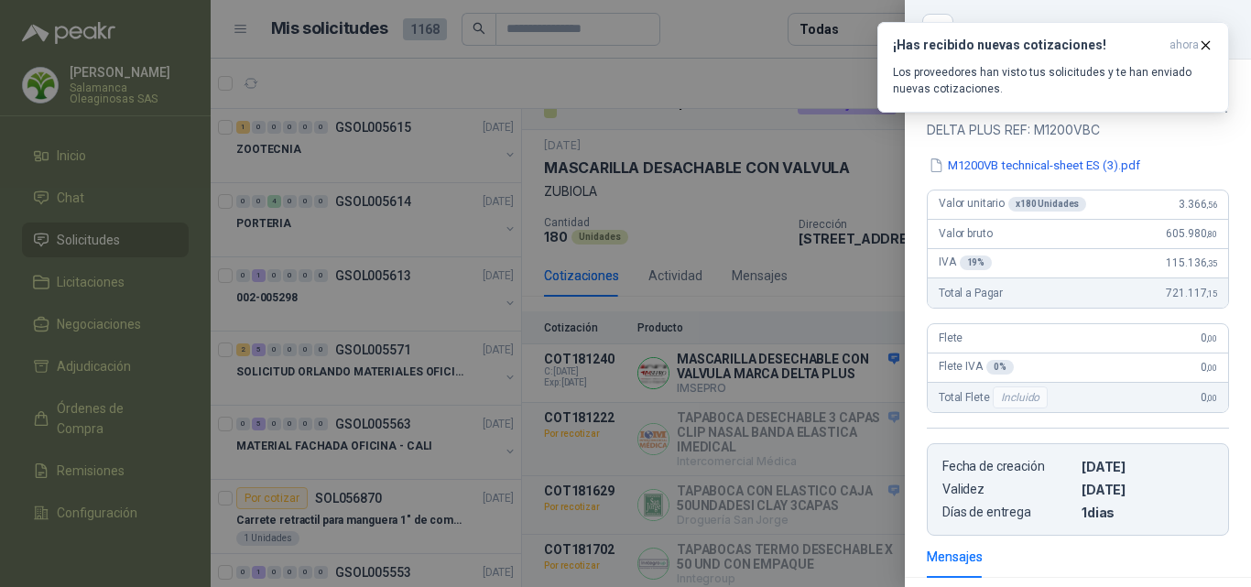
scroll to position [0, 0]
